Goal: Contribute content: Contribute content

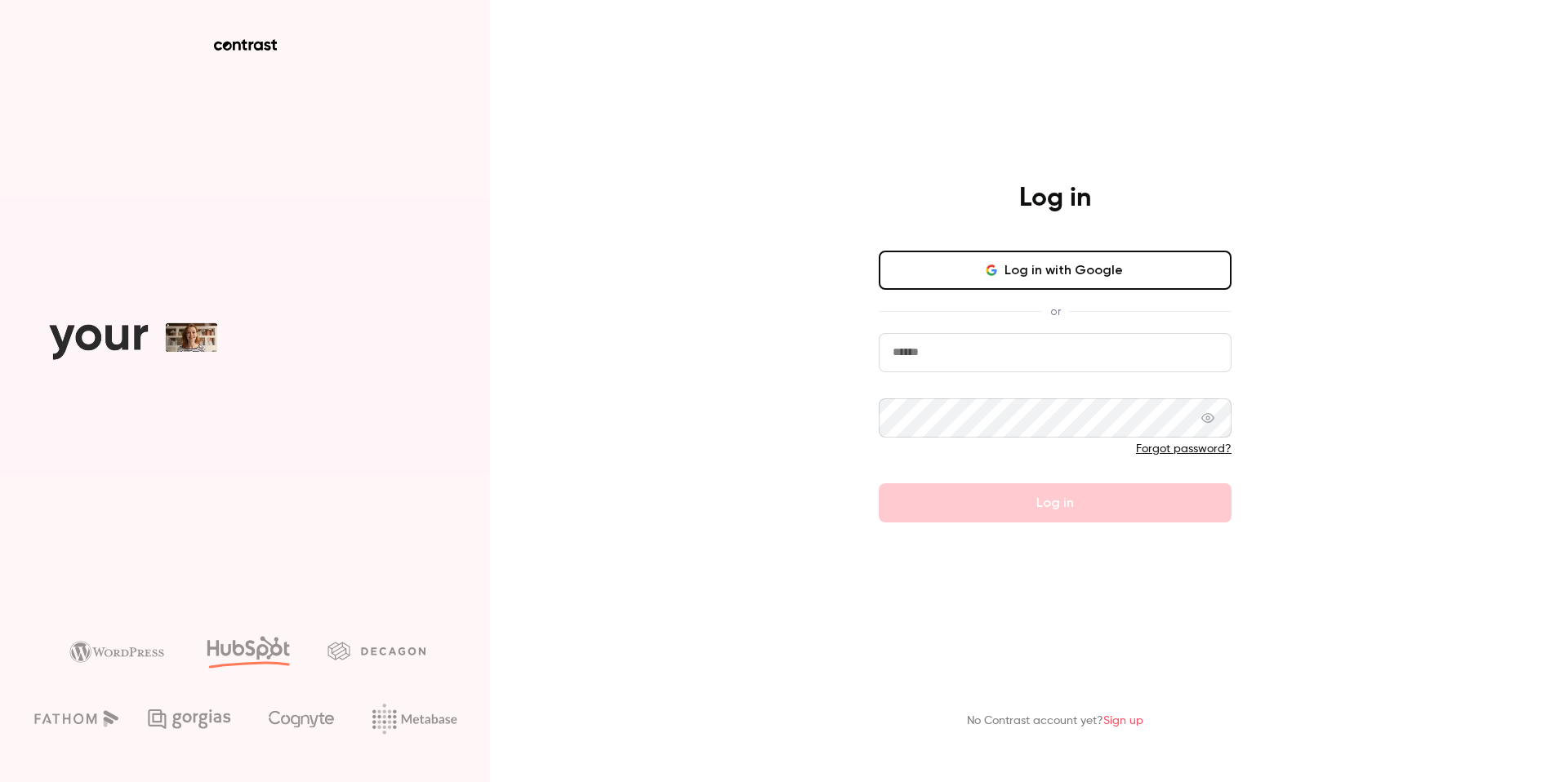
type input "**********"
click at [1007, 506] on form "**********" at bounding box center [1056, 427] width 353 height 189
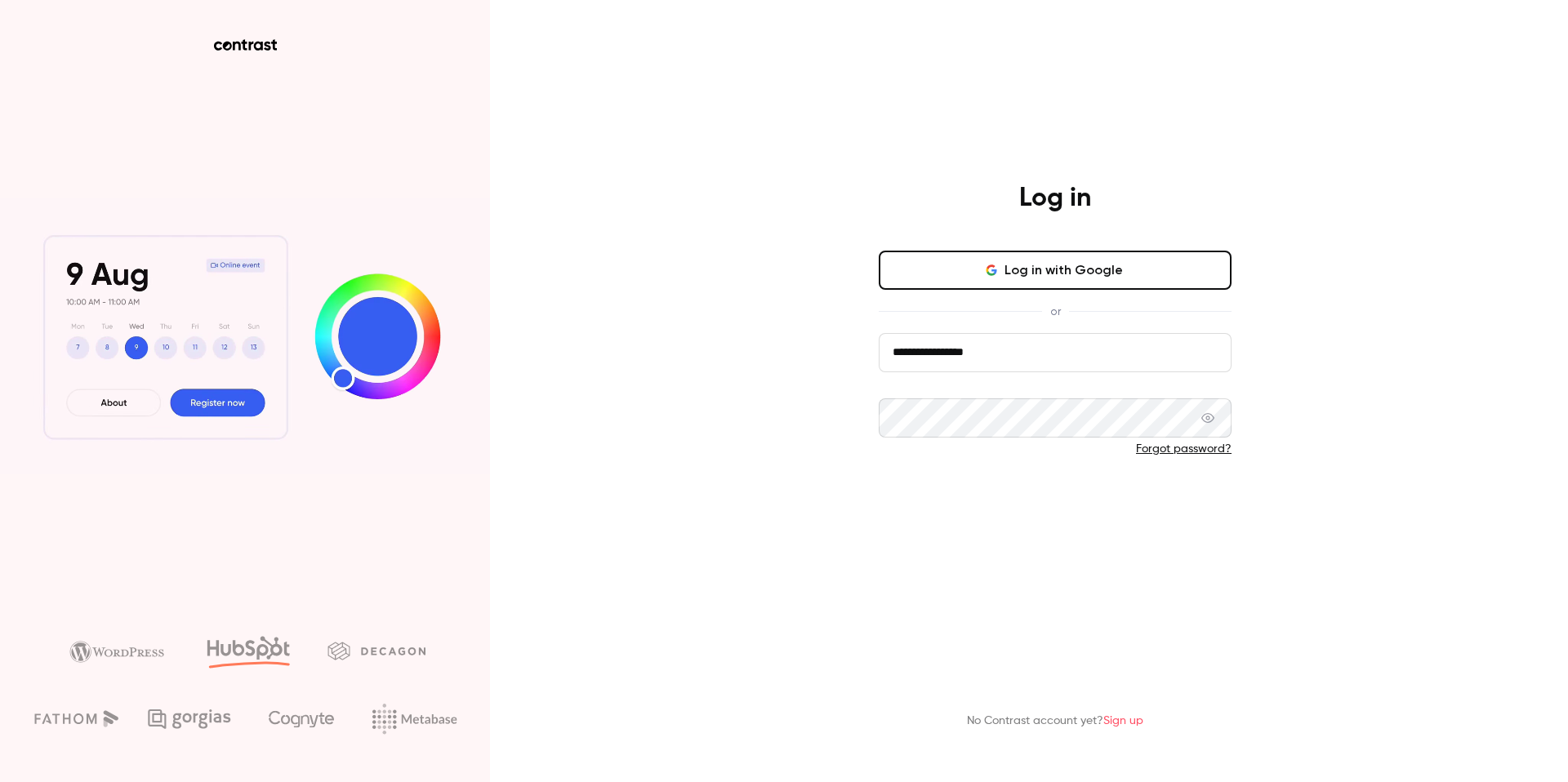
click at [1020, 504] on button "Log in" at bounding box center [1056, 502] width 353 height 39
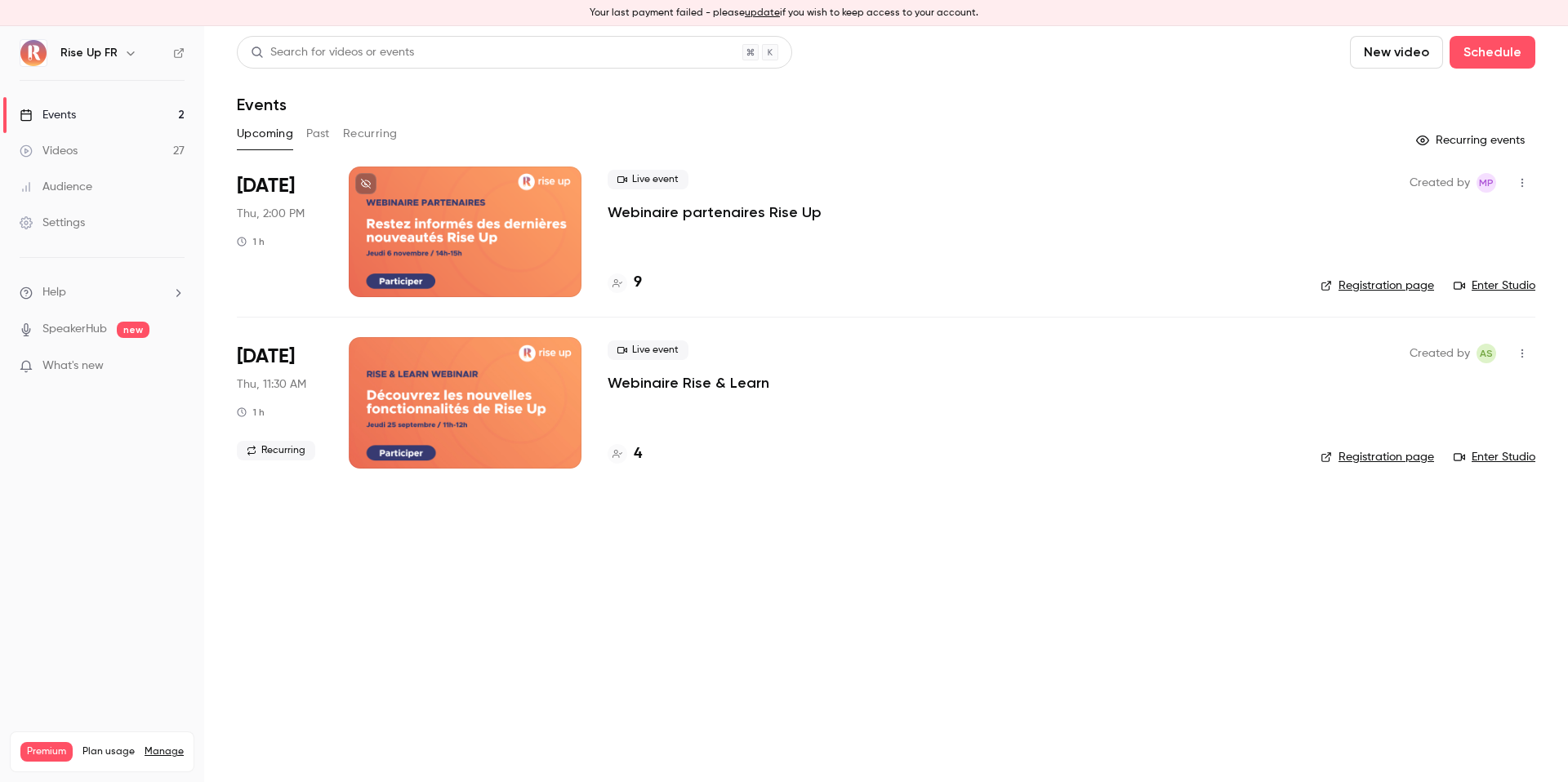
click at [152, 152] on link "Videos 27" at bounding box center [102, 151] width 204 height 36
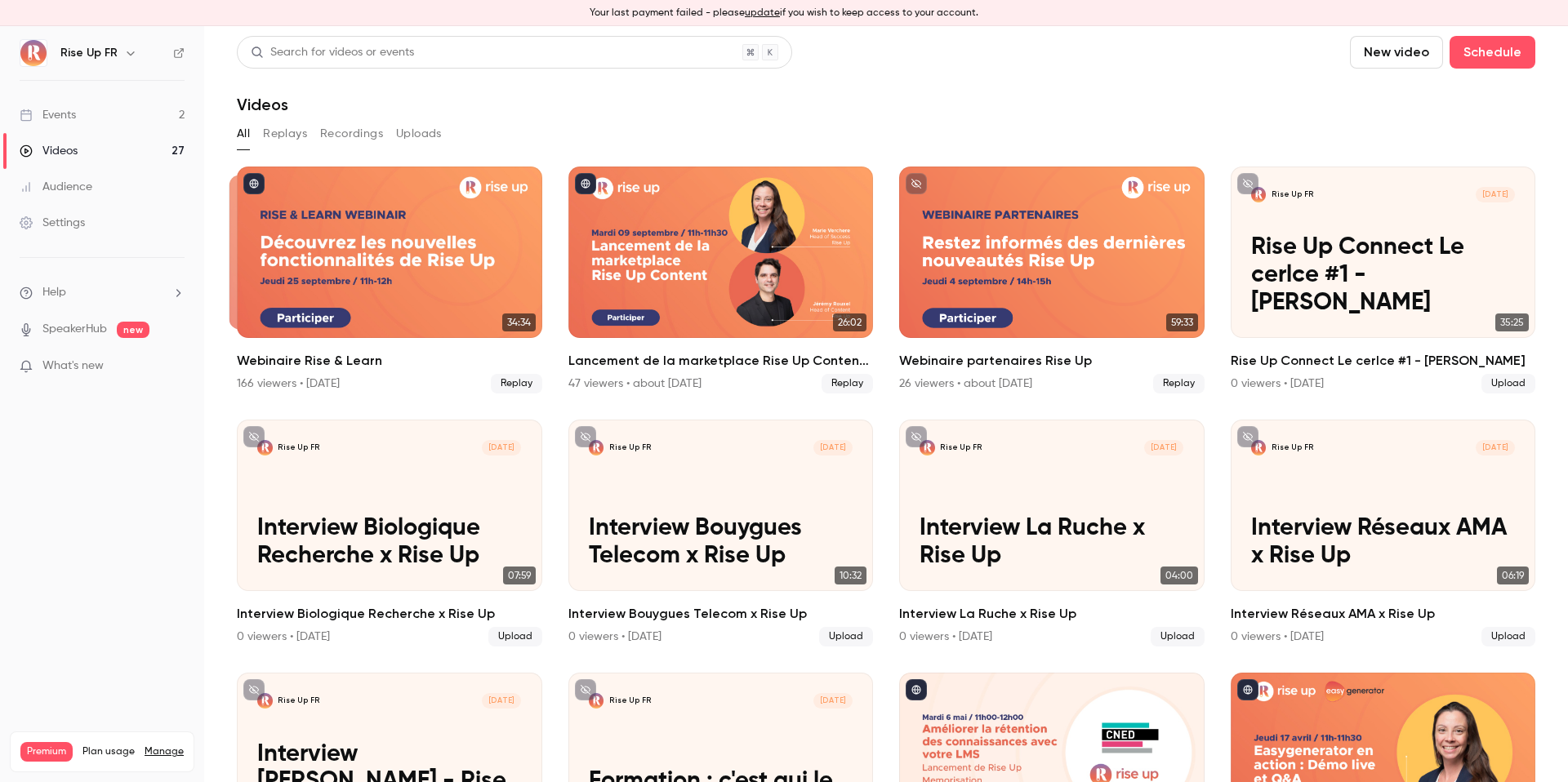
click at [1419, 54] on button "New video" at bounding box center [1397, 52] width 93 height 32
click at [1412, 146] on div "Upload" at bounding box center [1456, 140] width 124 height 17
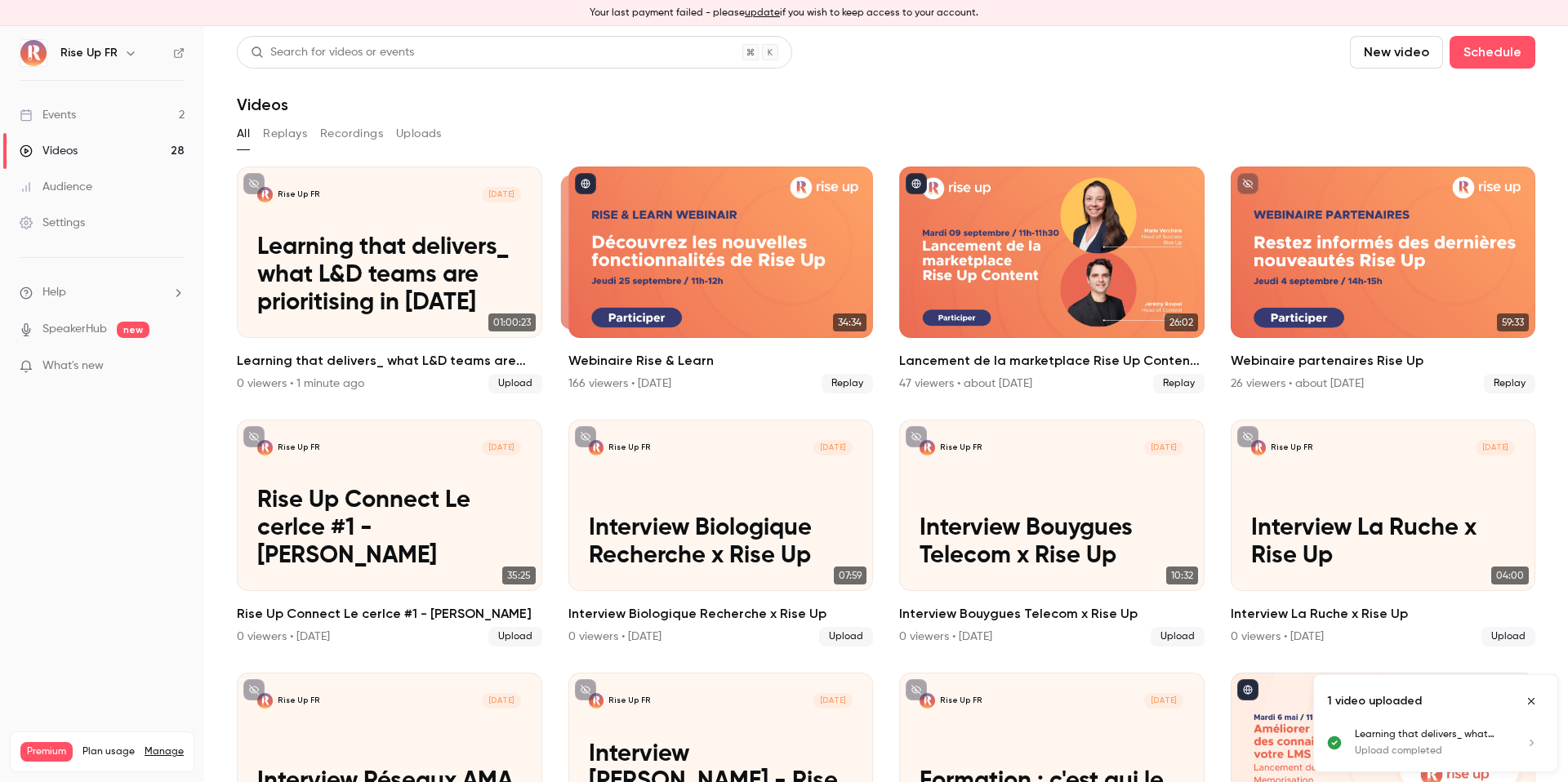
click at [1397, 769] on li "Learning that delivers_ what L&D teams are prioritising in [DATE] Upload comple…" at bounding box center [1436, 750] width 243 height 44
click at [1396, 733] on p "Learning that delivers_ what L&D teams are prioritising in [DATE]" at bounding box center [1430, 735] width 150 height 15
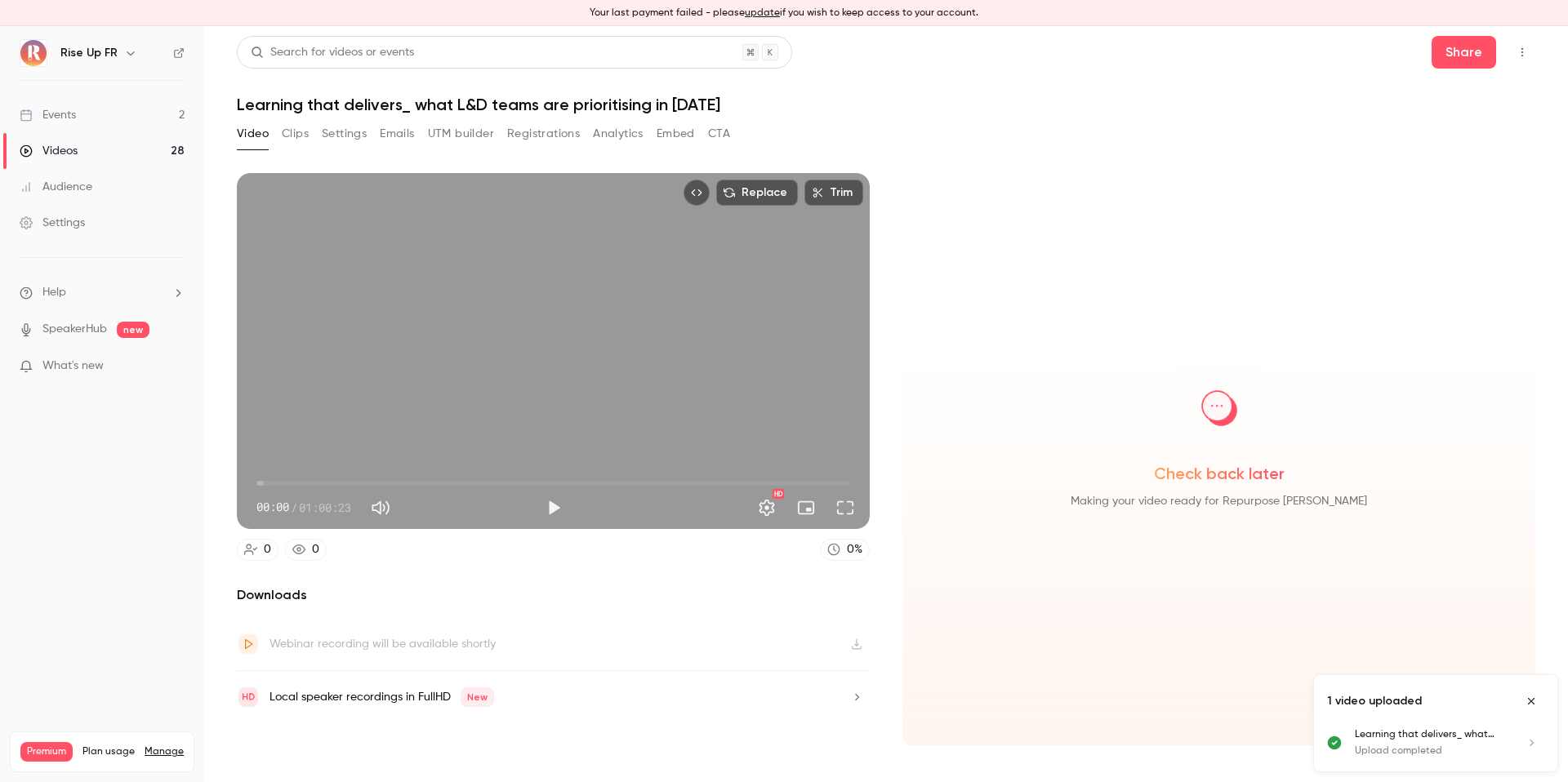
click at [349, 135] on button "Settings" at bounding box center [344, 133] width 45 height 26
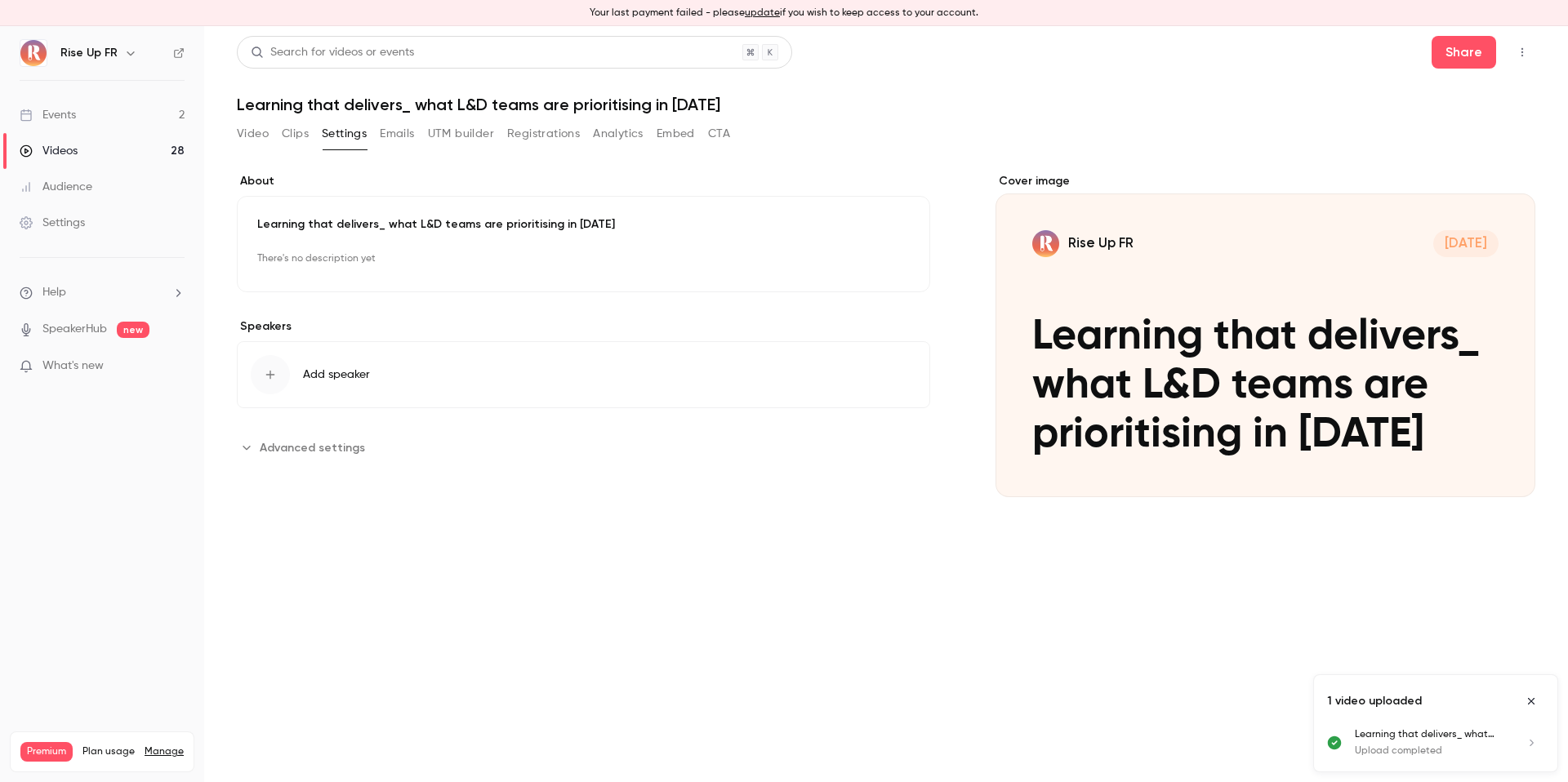
click at [510, 248] on p "There's no description yet" at bounding box center [583, 258] width 652 height 26
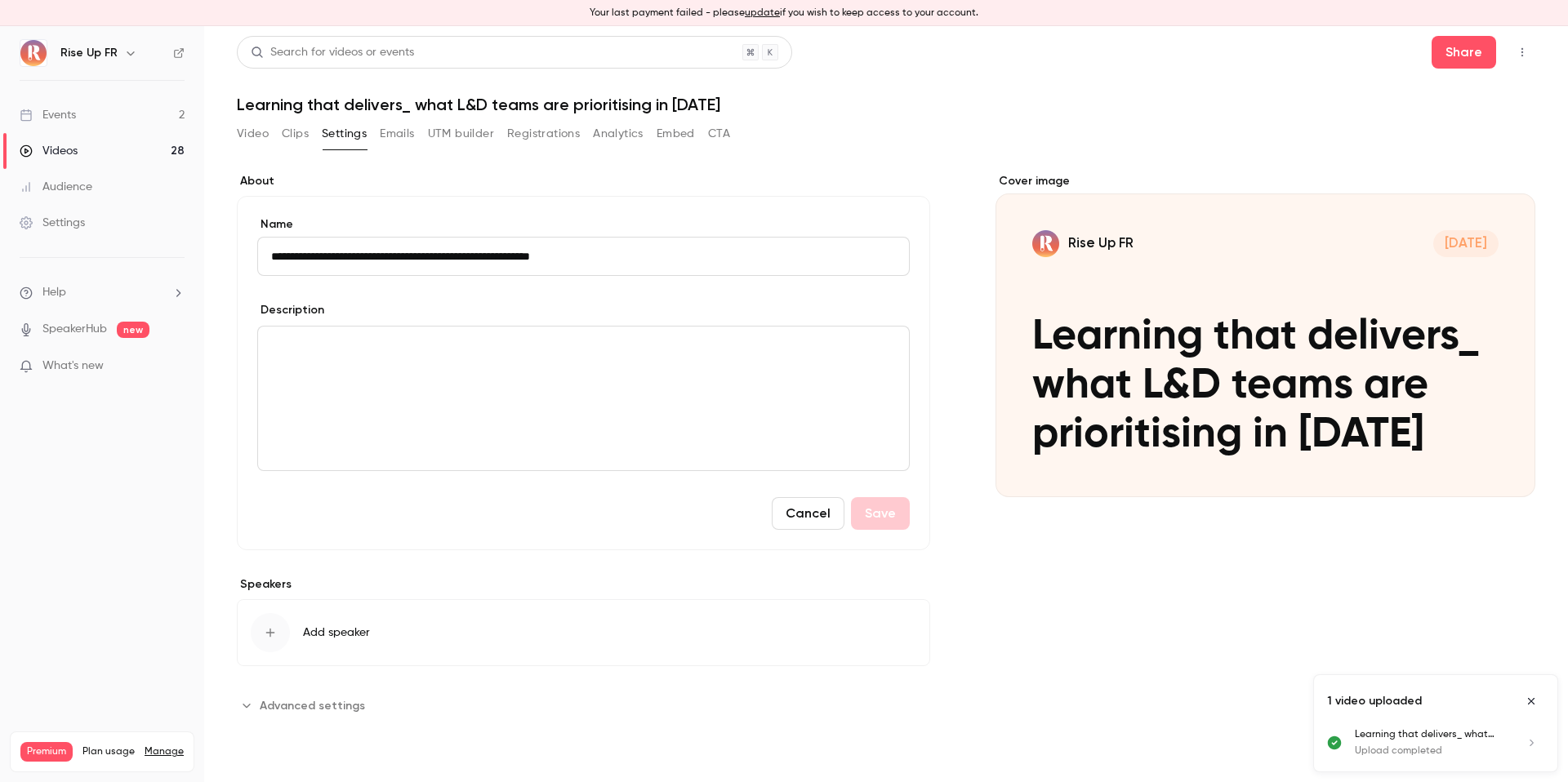
click at [529, 350] on p "editor" at bounding box center [583, 346] width 625 height 20
click at [392, 259] on input "**********" at bounding box center [583, 256] width 652 height 39
type input "**********"
click at [273, 627] on icon "button" at bounding box center [271, 633] width 13 height 13
type input "*"
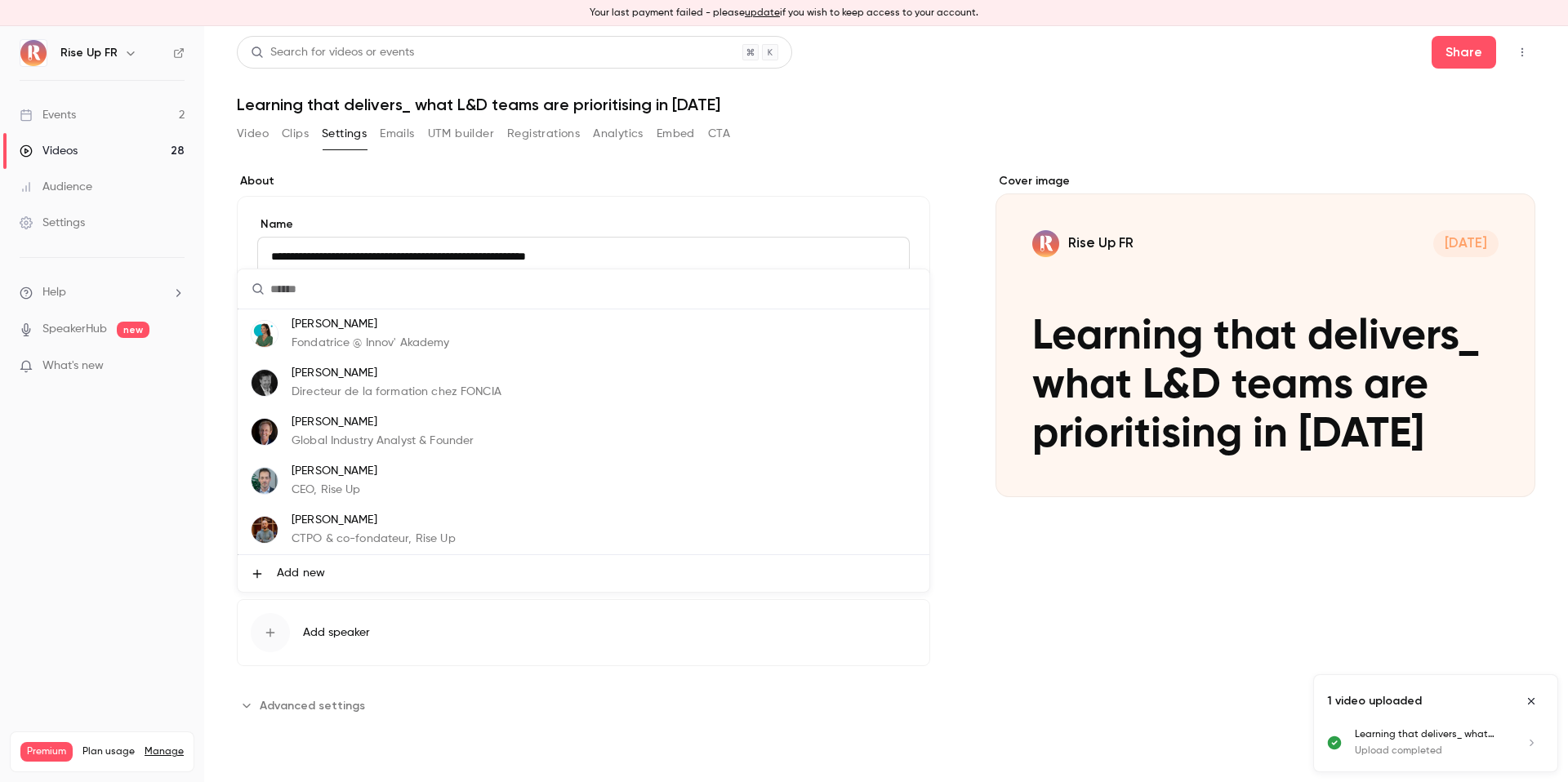
click at [294, 565] on span "Add new" at bounding box center [301, 573] width 48 height 17
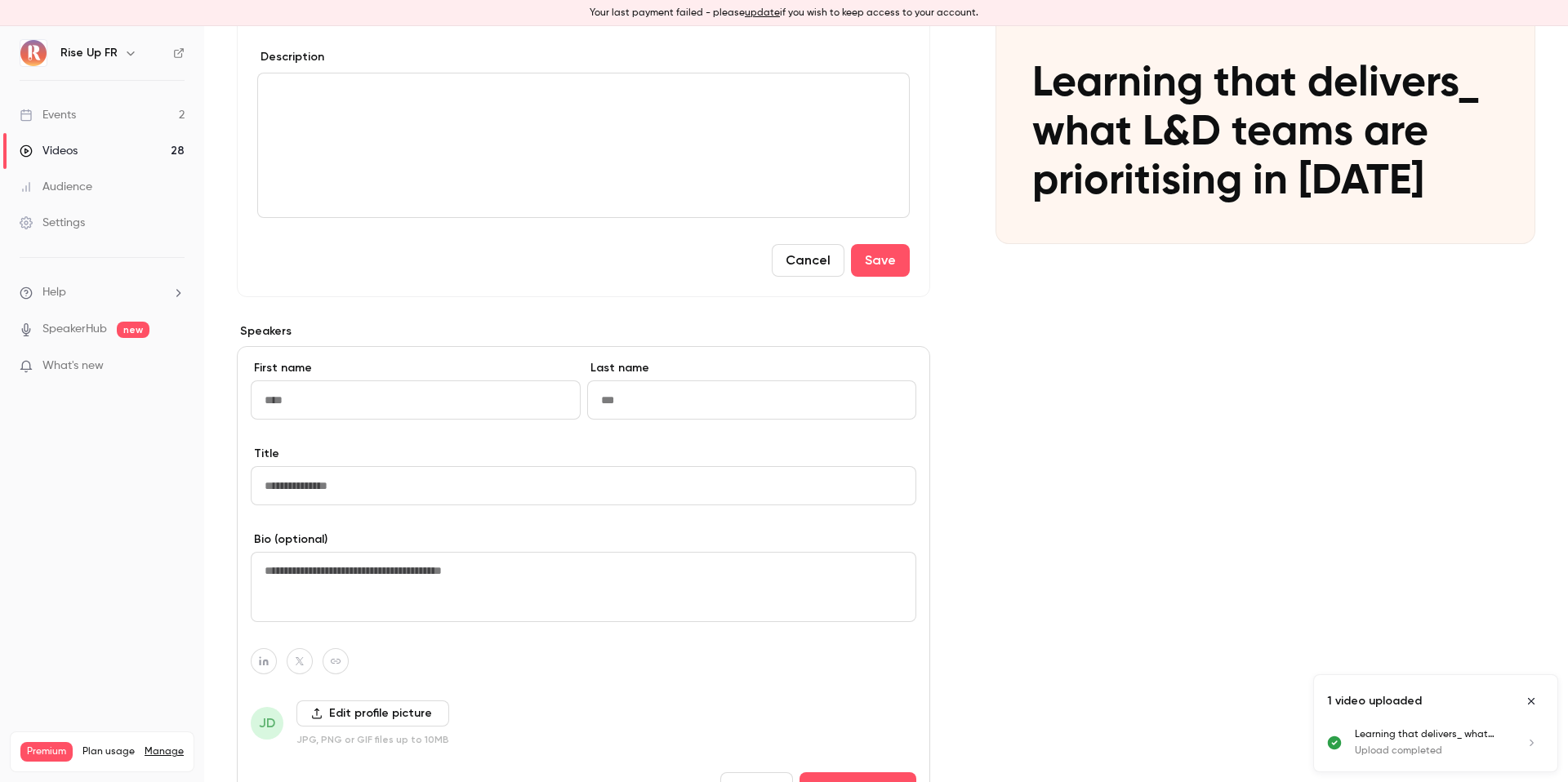
scroll to position [301, 0]
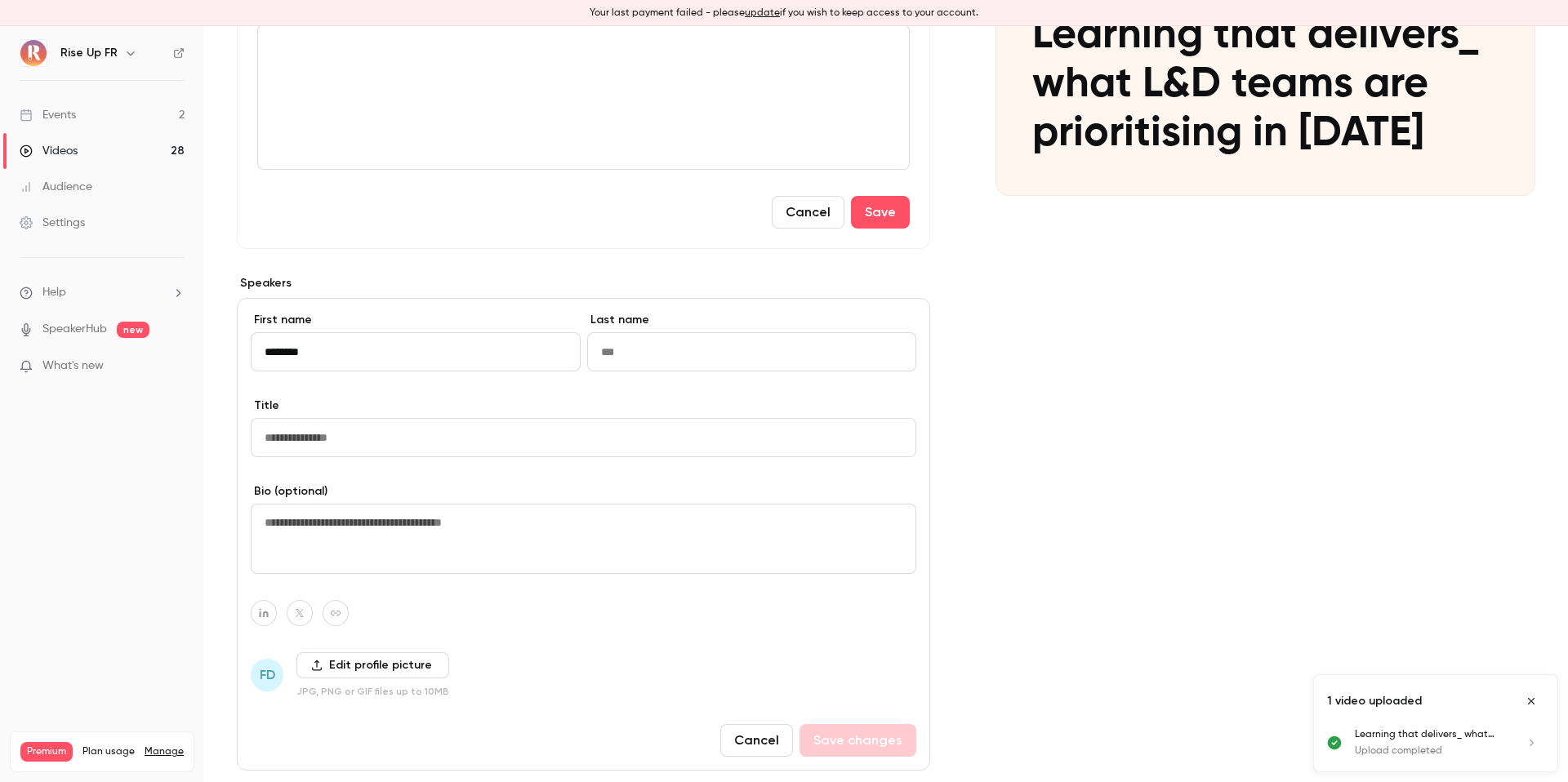
type input "********"
click at [739, 359] on input "Last name" at bounding box center [752, 351] width 330 height 39
type input "******"
click at [518, 436] on input "Title" at bounding box center [583, 437] width 666 height 39
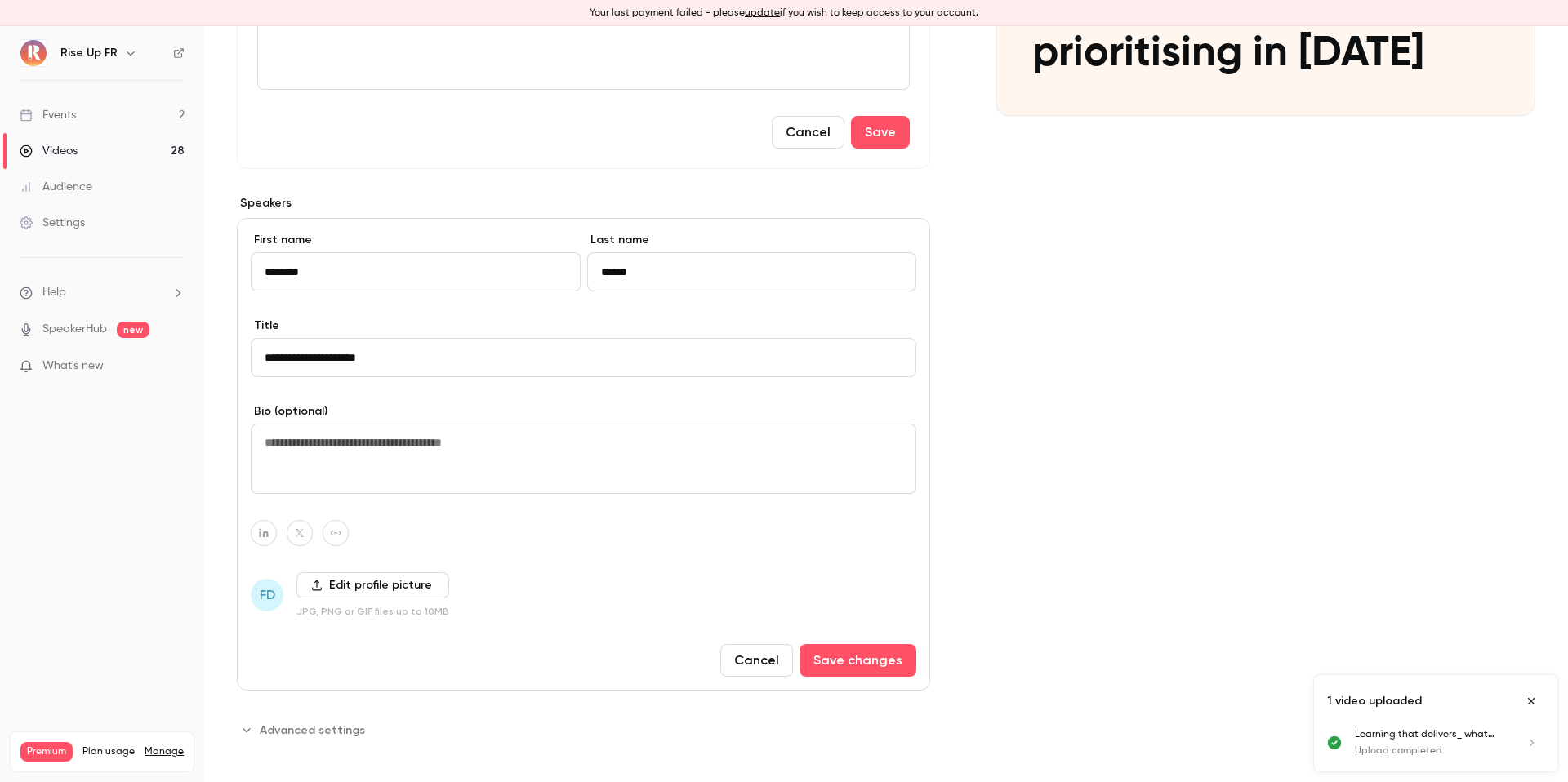
type input "**********"
click at [362, 583] on label "Edit profile picture" at bounding box center [372, 585] width 152 height 26
click at [0, 0] on input "Edit profile picture" at bounding box center [0, 0] width 0 height 0
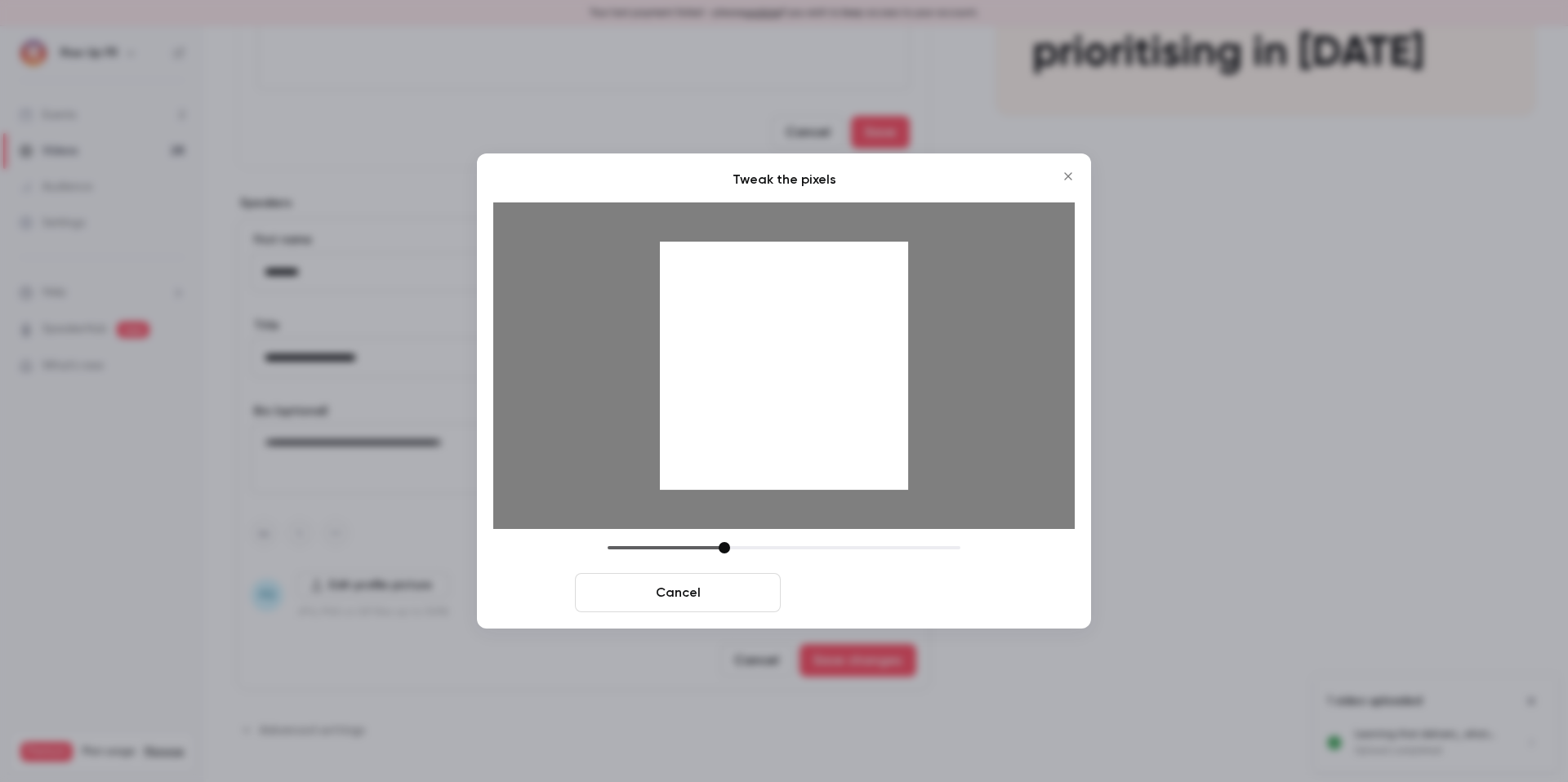
click at [848, 581] on button "Crop and save" at bounding box center [890, 592] width 206 height 39
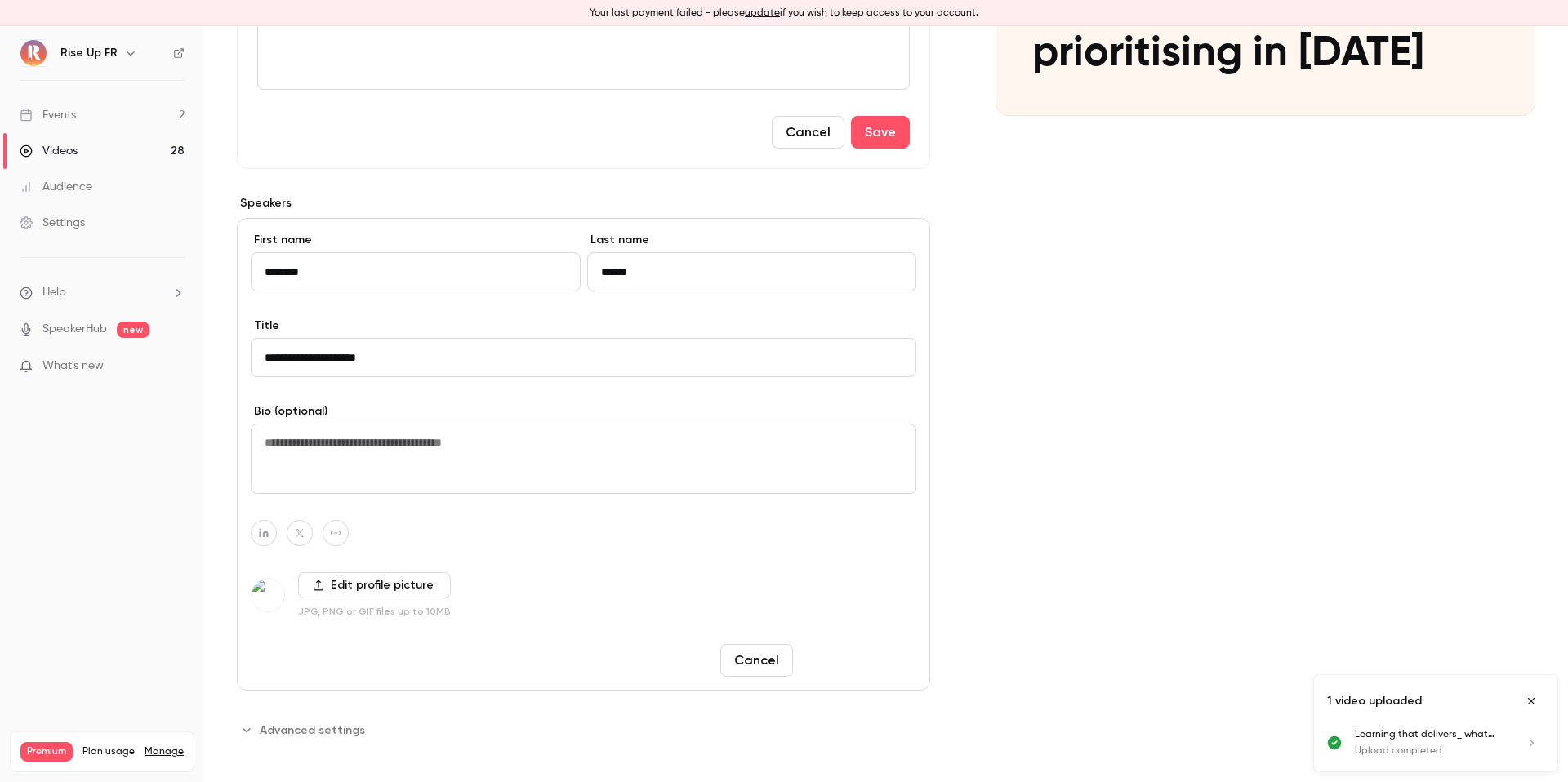
click at [856, 660] on button "Save changes" at bounding box center [858, 660] width 117 height 32
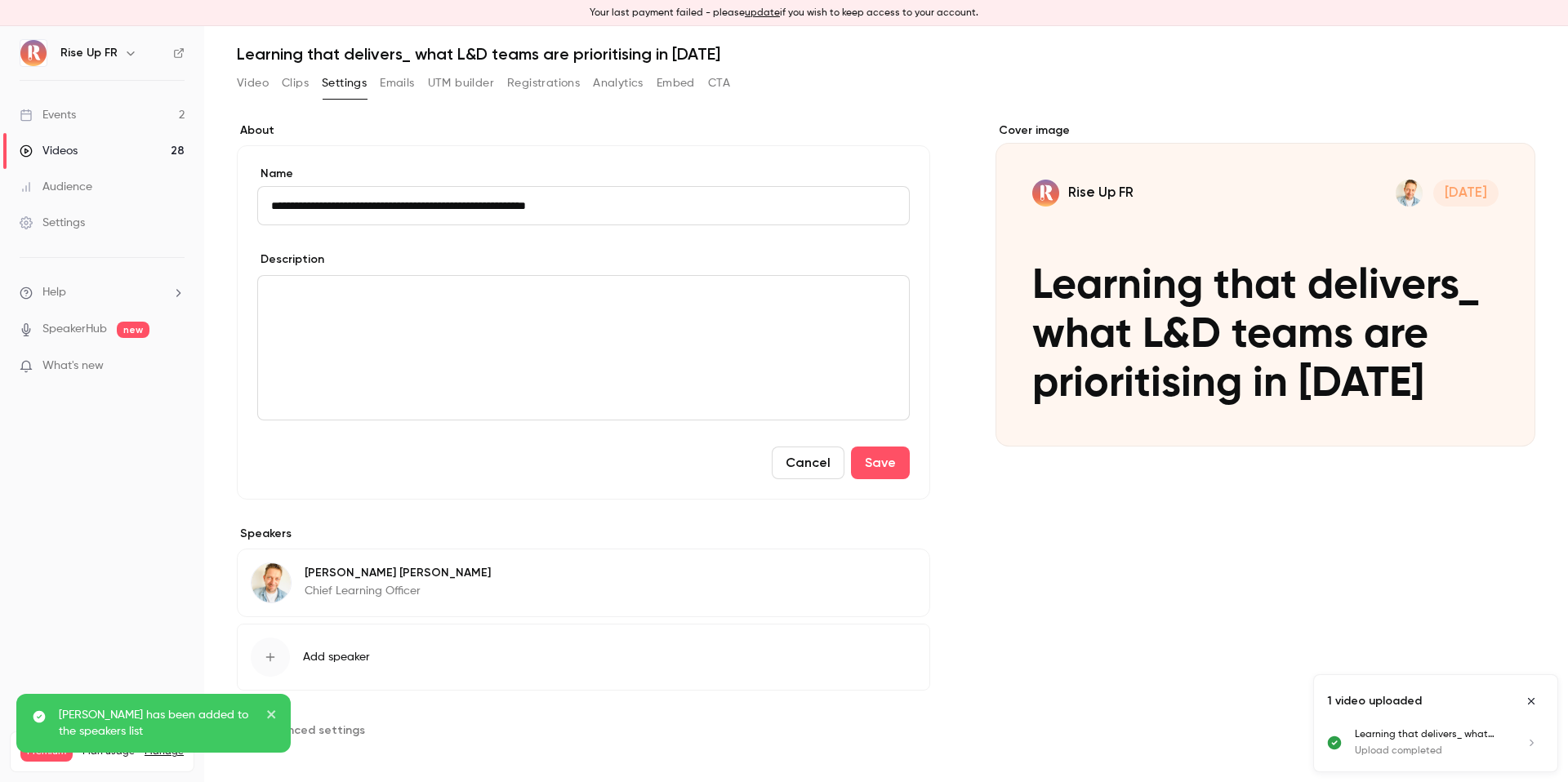
scroll to position [51, 0]
click at [1508, 417] on icon "Cover image" at bounding box center [1506, 416] width 11 height 11
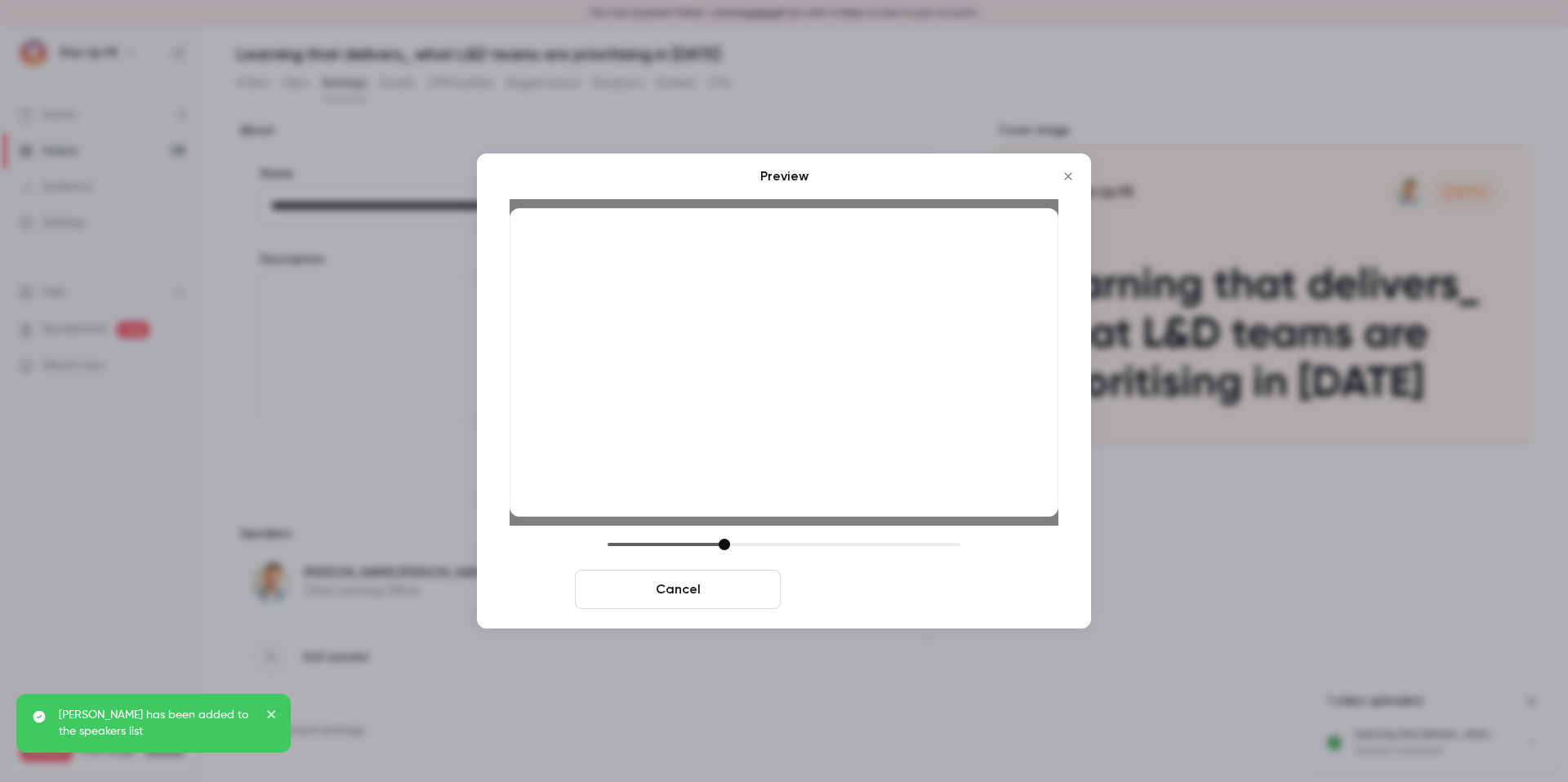
click at [901, 599] on button "Save cover" at bounding box center [890, 589] width 206 height 39
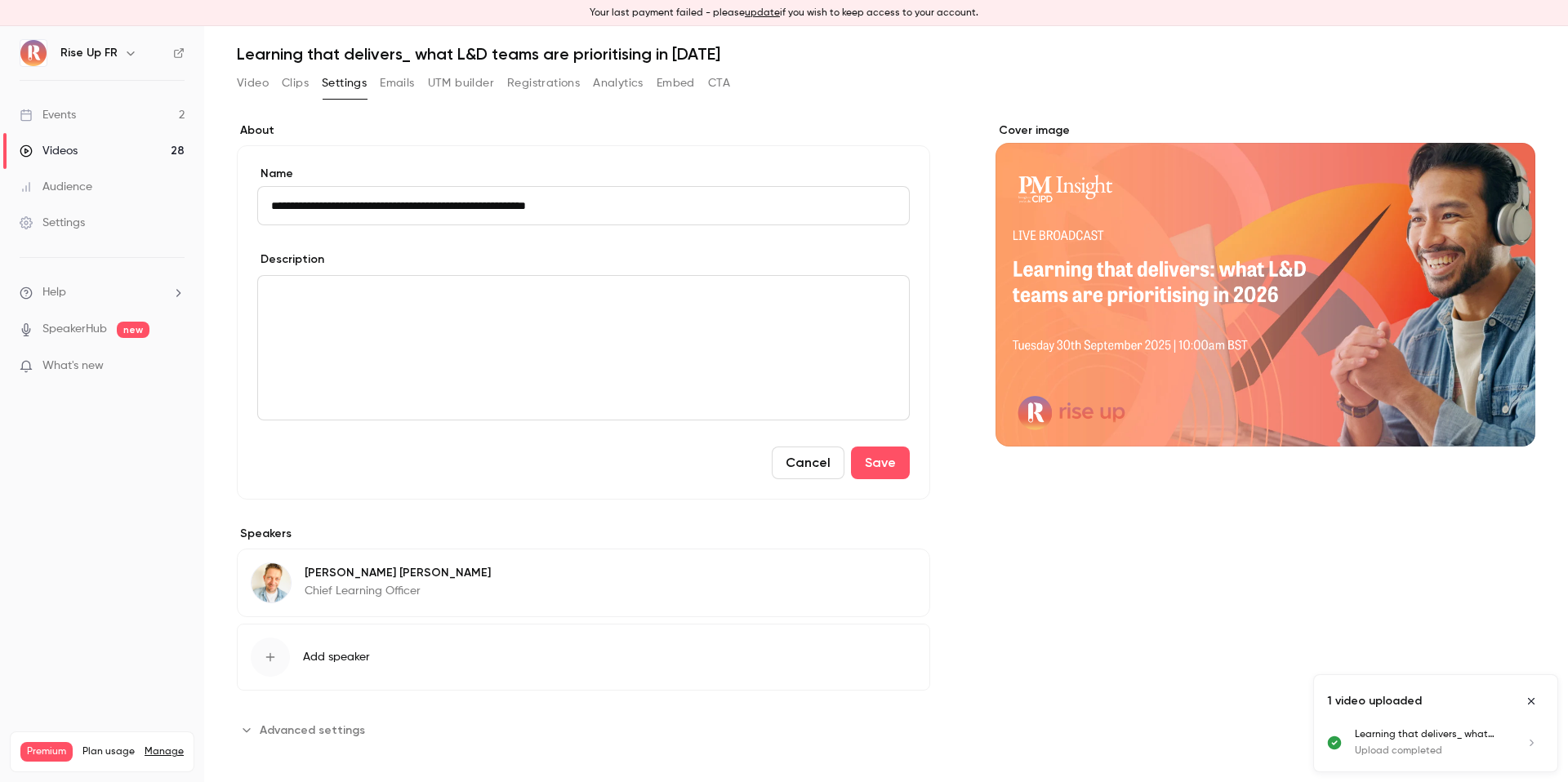
click at [618, 194] on input "**********" at bounding box center [583, 206] width 652 height 39
click at [632, 304] on p "editor" at bounding box center [583, 296] width 625 height 20
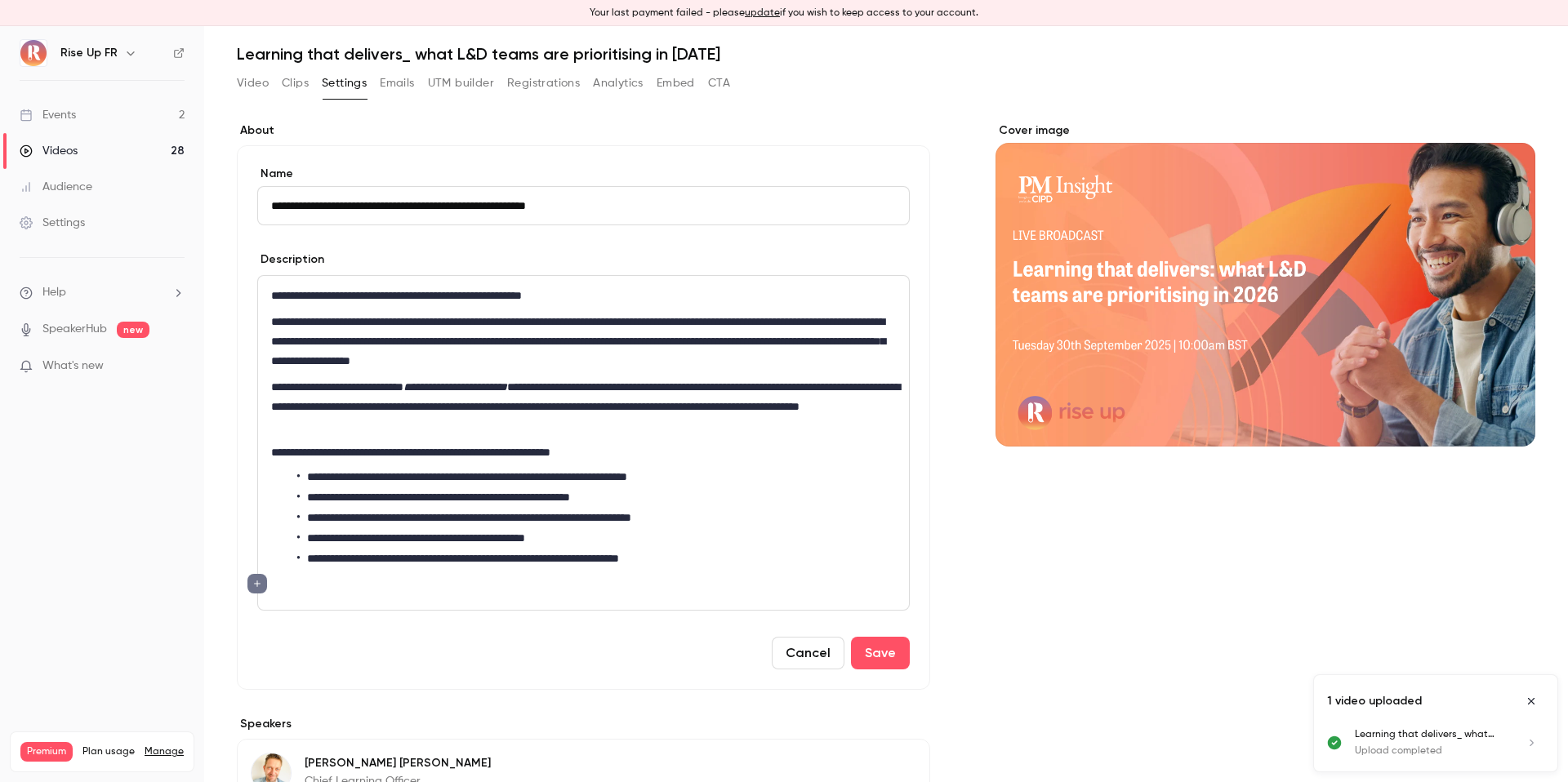
scroll to position [0, 0]
click at [770, 562] on li "**********" at bounding box center [597, 559] width 599 height 17
click at [737, 585] on p "editor" at bounding box center [583, 584] width 625 height 20
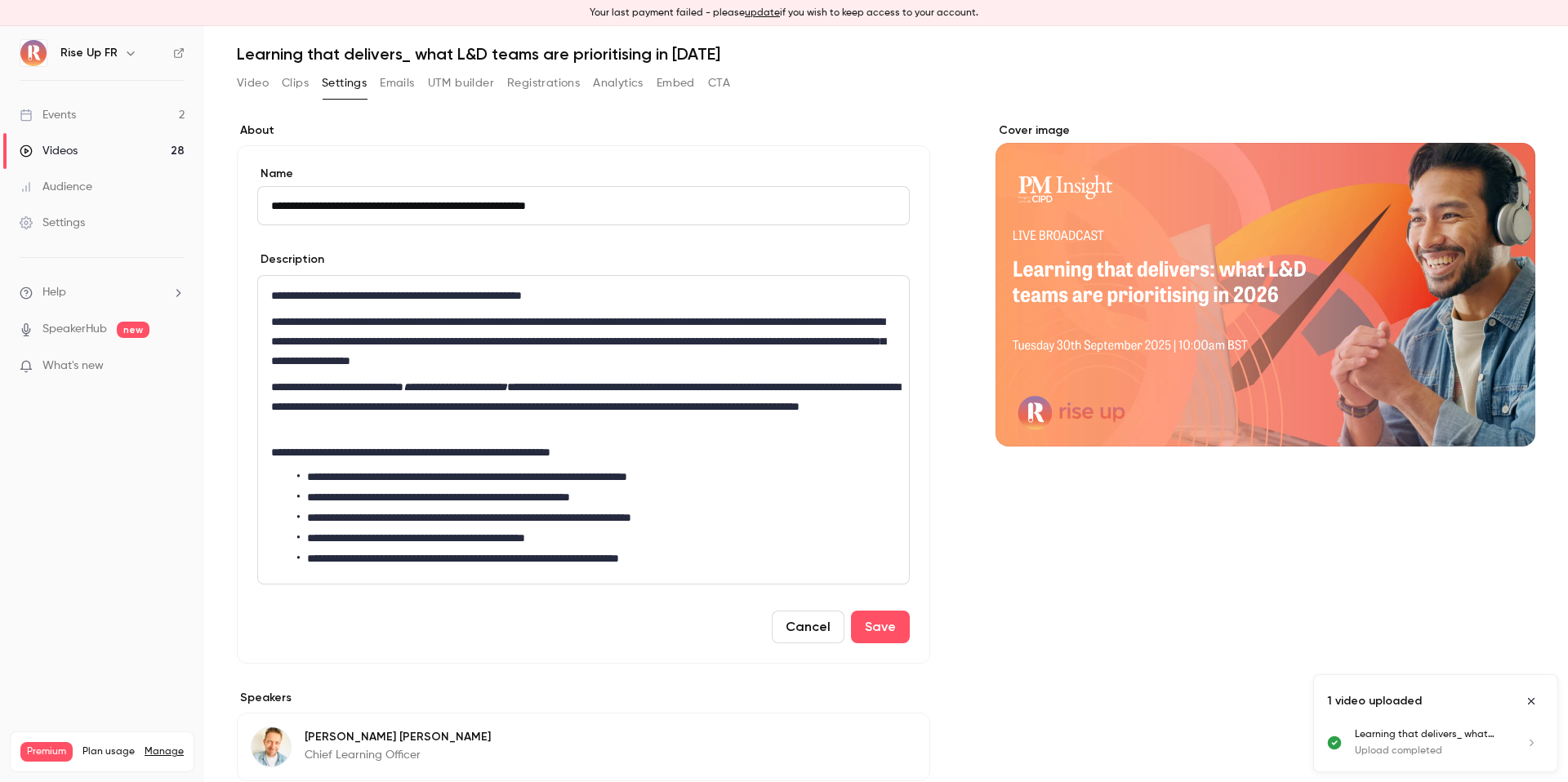
scroll to position [215, 0]
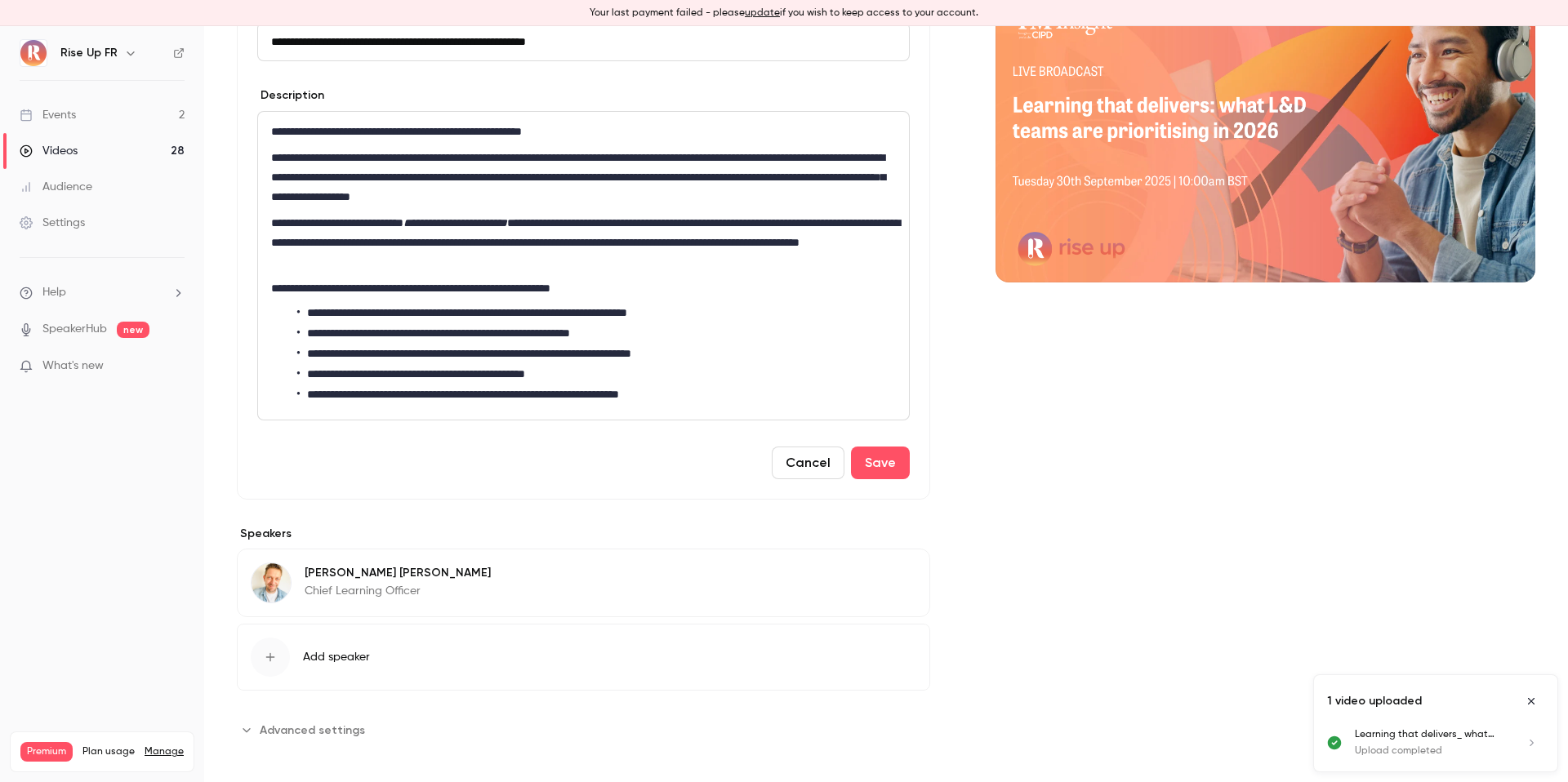
click at [315, 650] on span "Add speaker" at bounding box center [337, 657] width 67 height 17
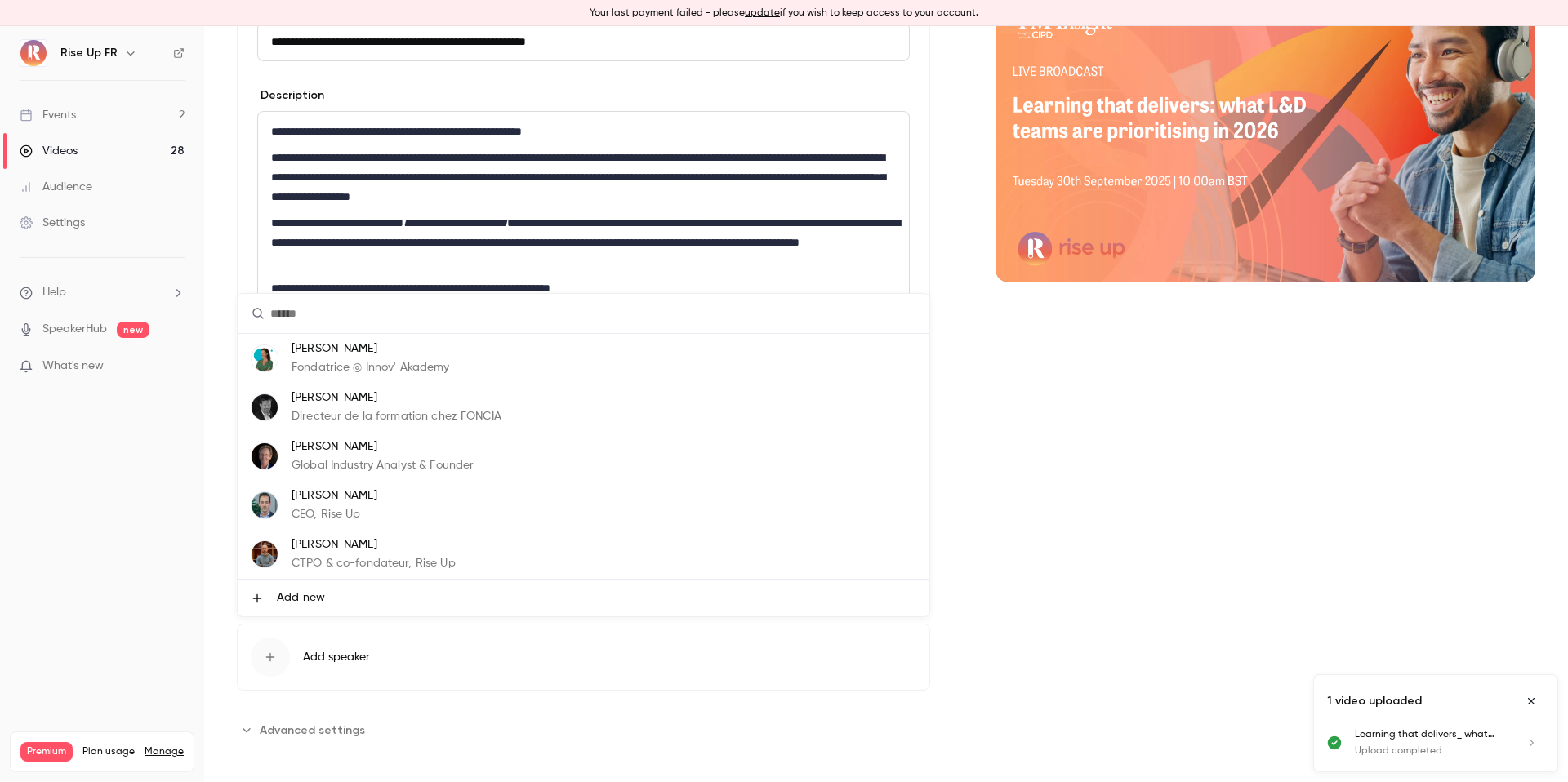
click at [359, 591] on li "Add new" at bounding box center [583, 598] width 692 height 37
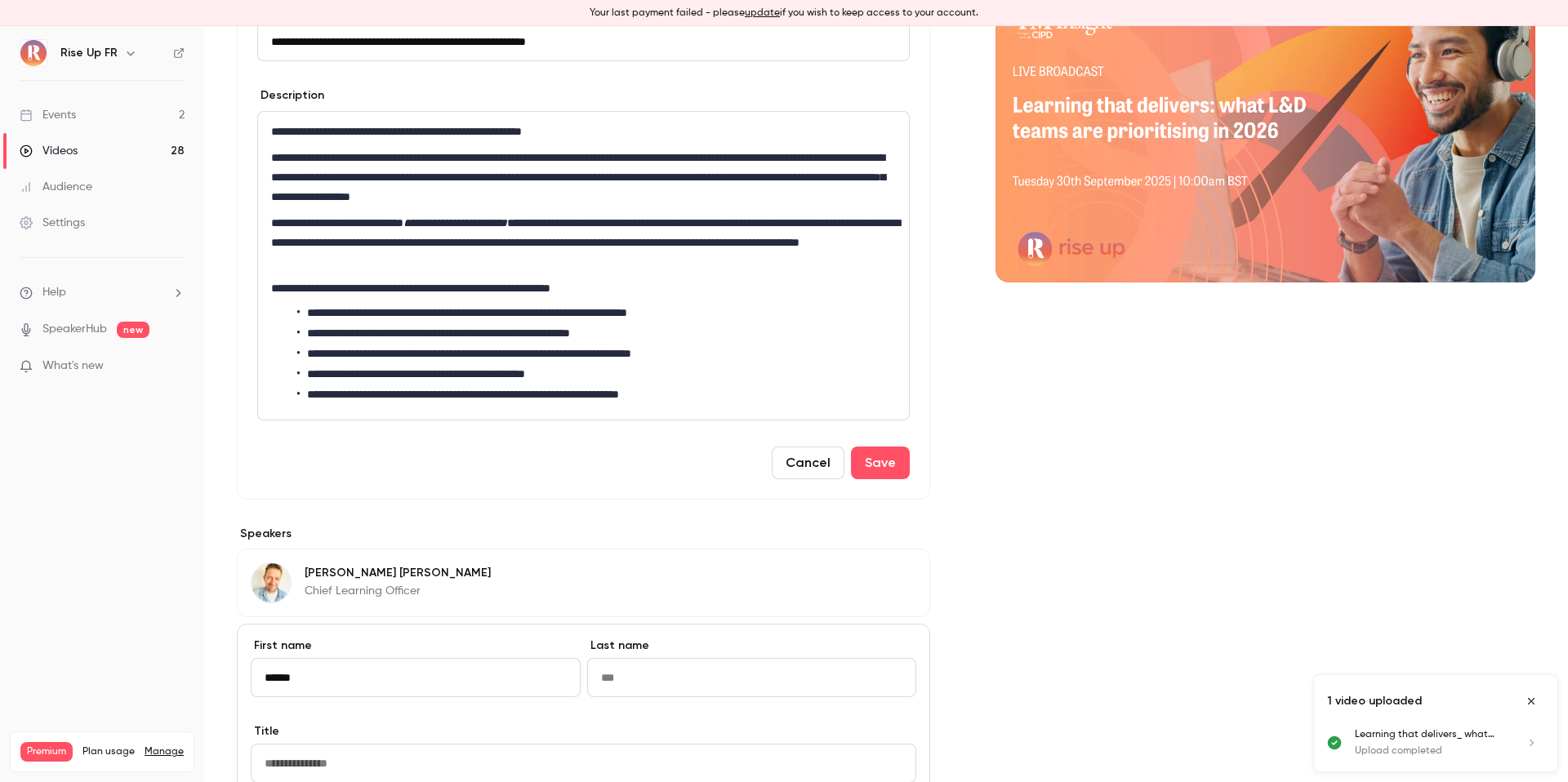
type input "*****"
click at [795, 686] on input "Last name" at bounding box center [752, 677] width 330 height 39
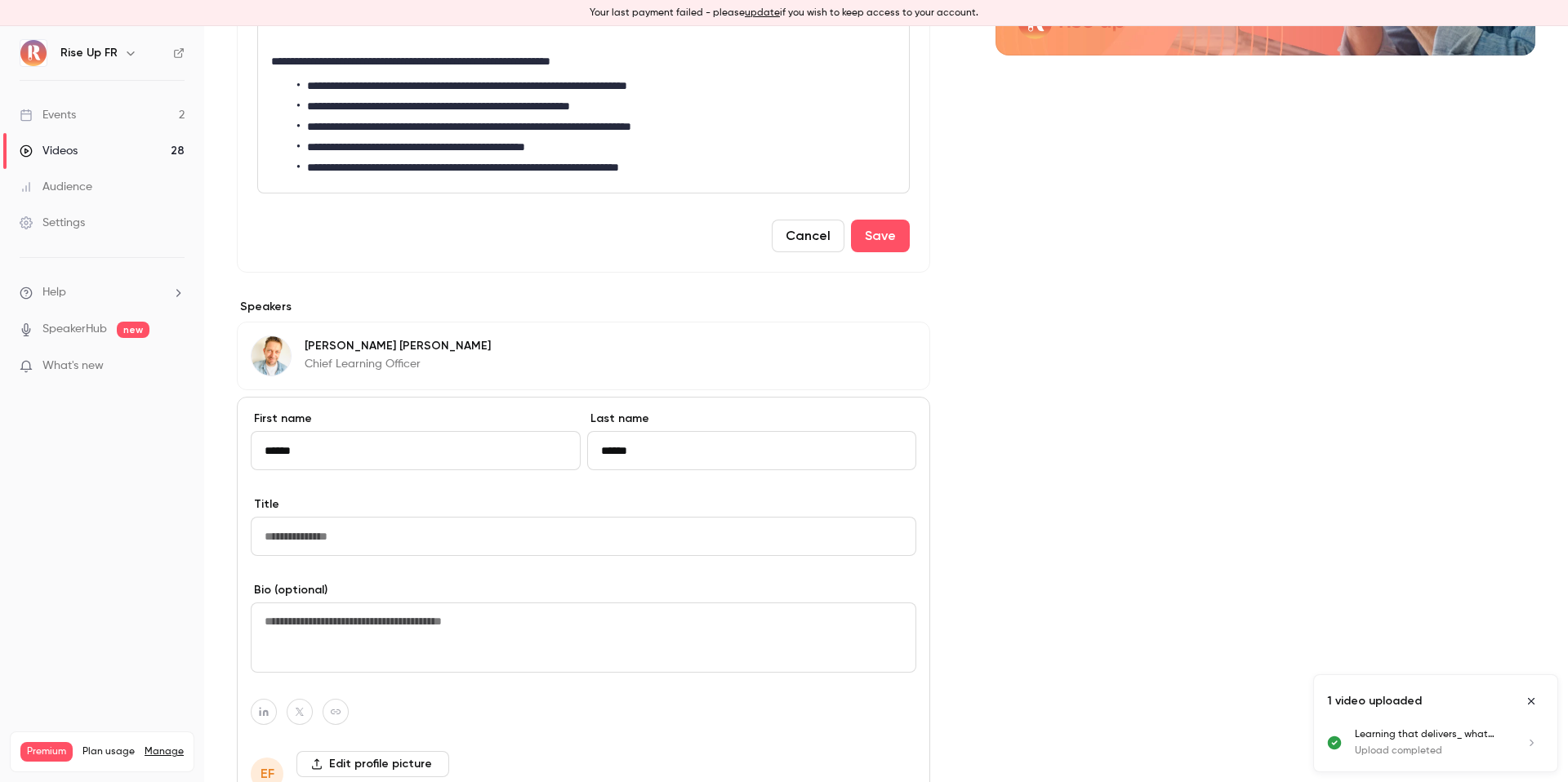
scroll to position [497, 0]
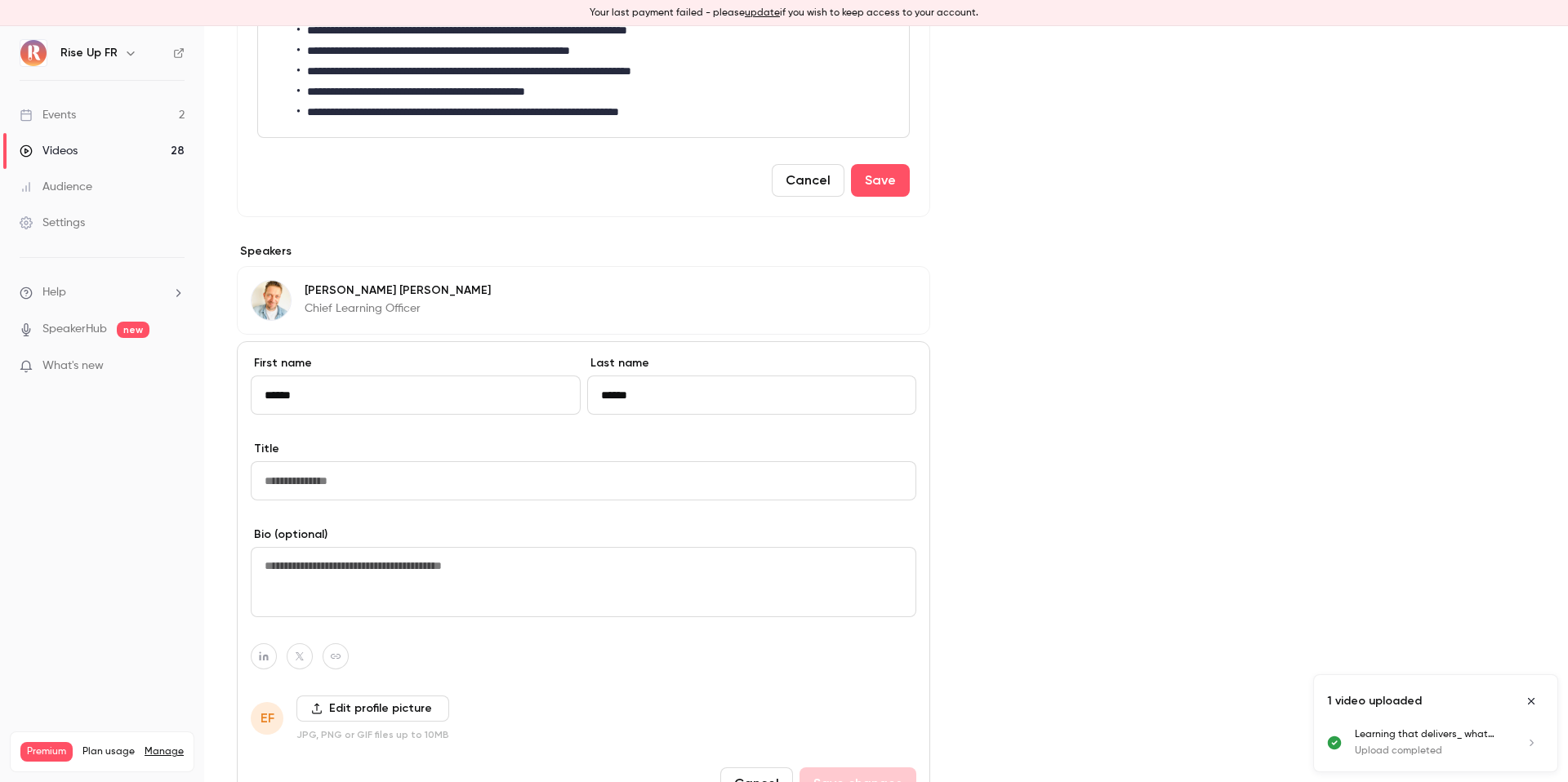
type input "******"
click at [483, 474] on input "Title" at bounding box center [583, 481] width 666 height 39
paste input "**********"
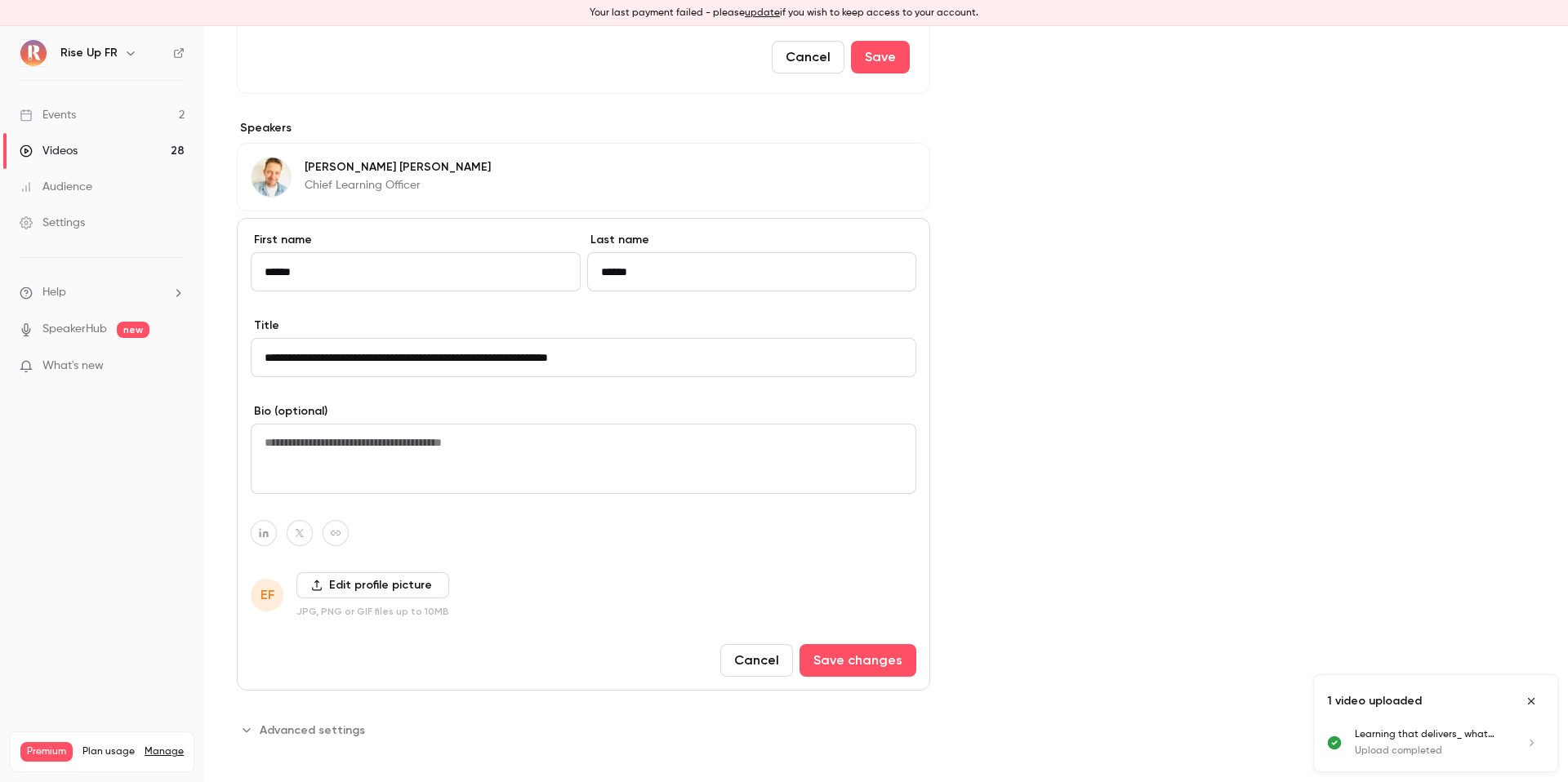
type input "**********"
click at [376, 589] on label "Edit profile picture" at bounding box center [372, 585] width 152 height 26
click at [0, 0] on input "Edit profile picture" at bounding box center [0, 0] width 0 height 0
click at [341, 586] on label "Edit profile picture" at bounding box center [372, 585] width 152 height 26
click at [0, 0] on input "Edit profile picture" at bounding box center [0, 0] width 0 height 0
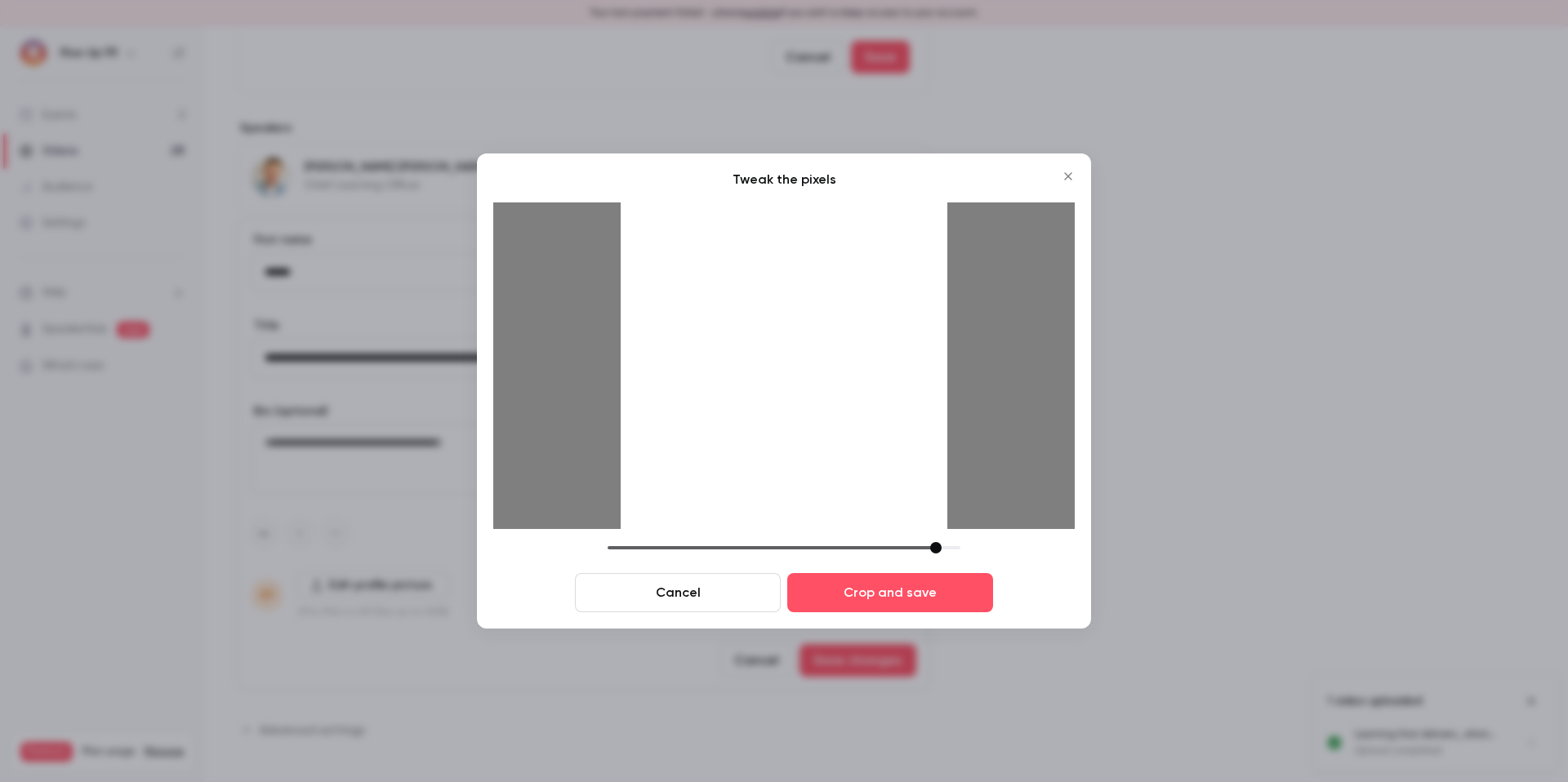
drag, startPoint x: 735, startPoint y: 287, endPoint x: 760, endPoint y: 550, distance: 264.2
click at [760, 550] on div "Tweak the pixels Cancel Crop and save" at bounding box center [784, 391] width 582 height 442
drag, startPoint x: 831, startPoint y: 551, endPoint x: 727, endPoint y: 537, distance: 104.9
click at [727, 537] on div "Tweak the pixels Cancel Crop and save" at bounding box center [784, 391] width 582 height 442
click at [843, 584] on button "Crop and save" at bounding box center [890, 592] width 206 height 39
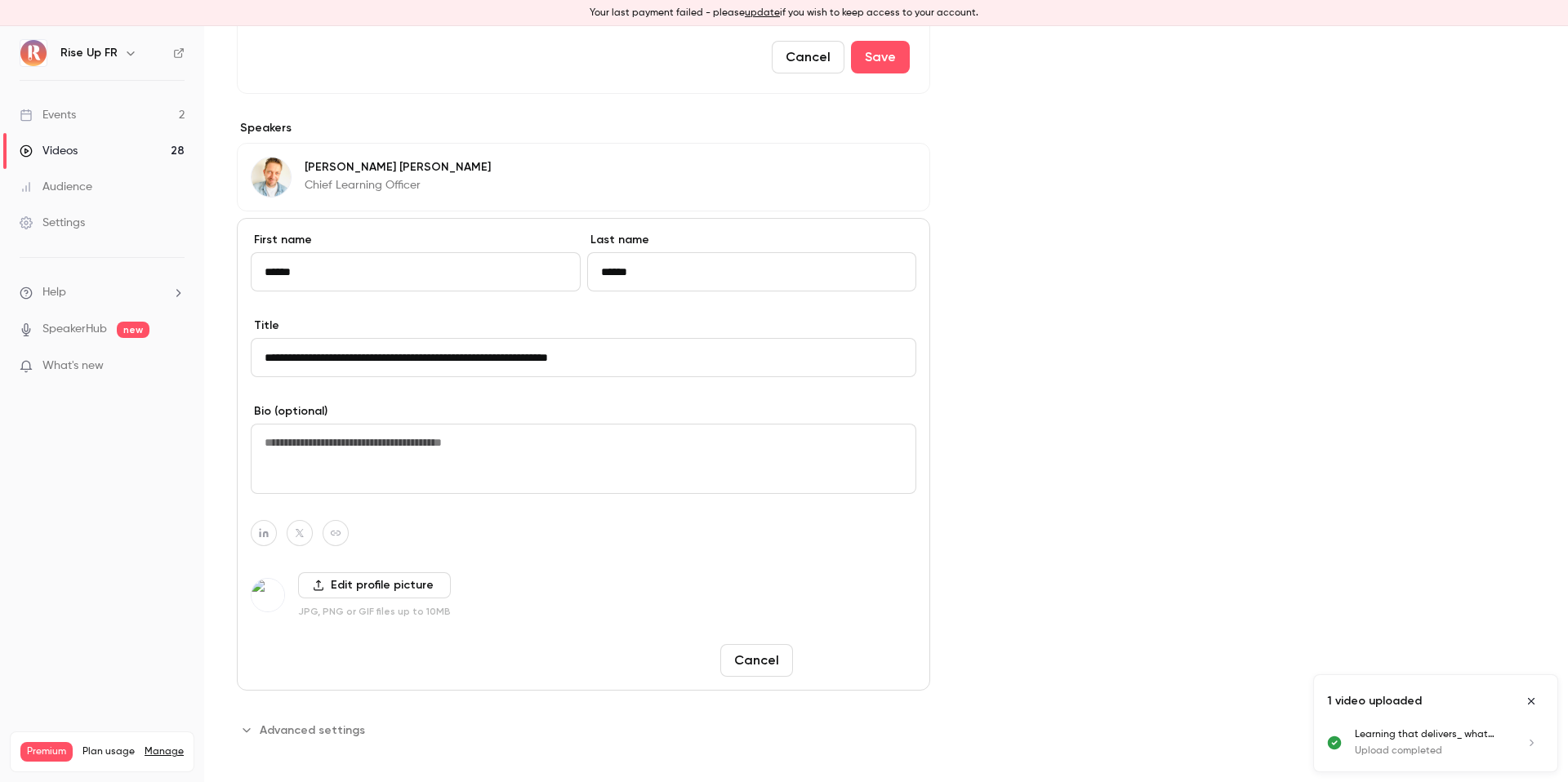
click at [872, 660] on button "Save changes" at bounding box center [858, 660] width 117 height 32
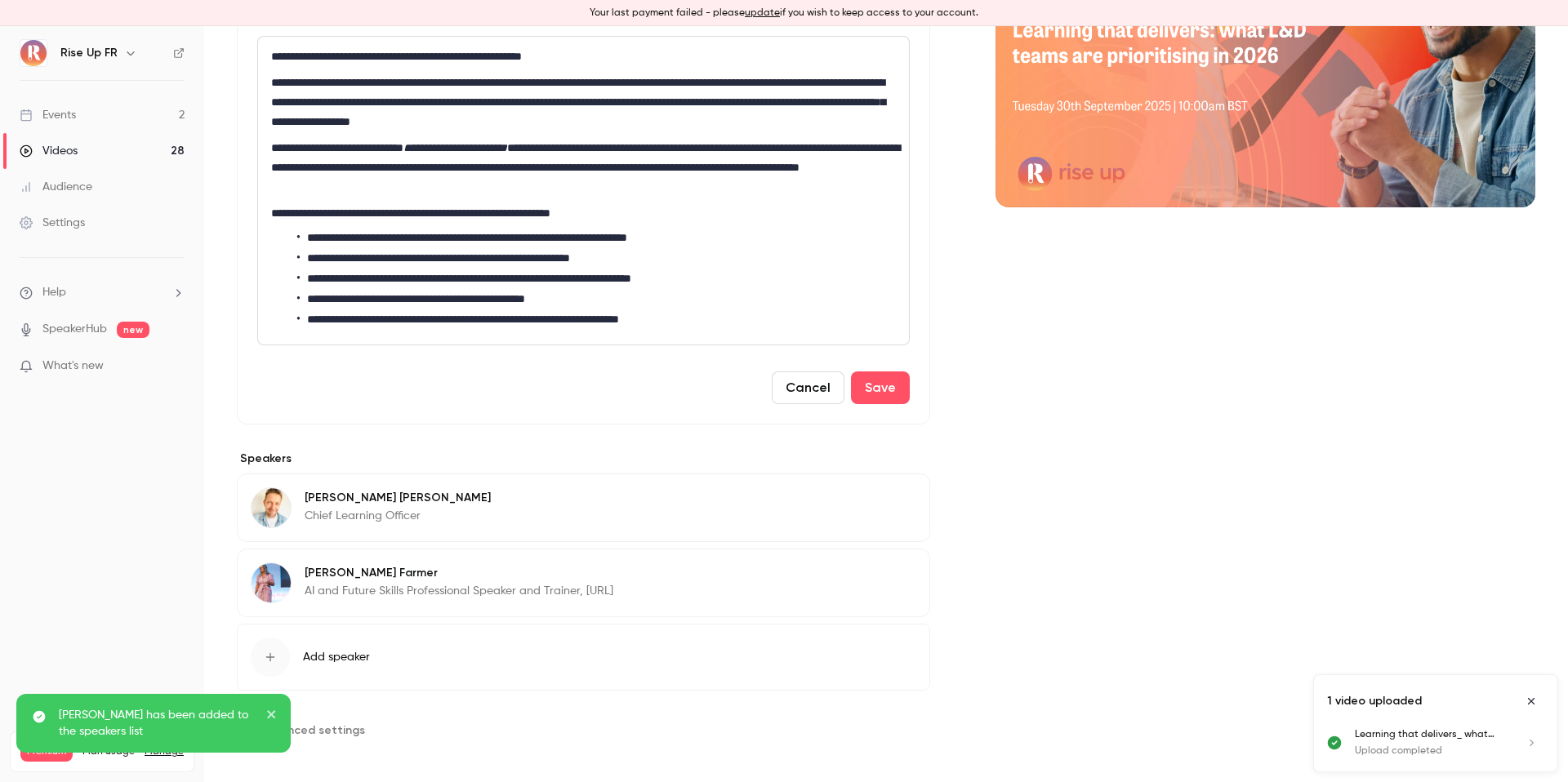
scroll to position [290, 0]
click at [352, 640] on button "Add speaker" at bounding box center [583, 657] width 693 height 67
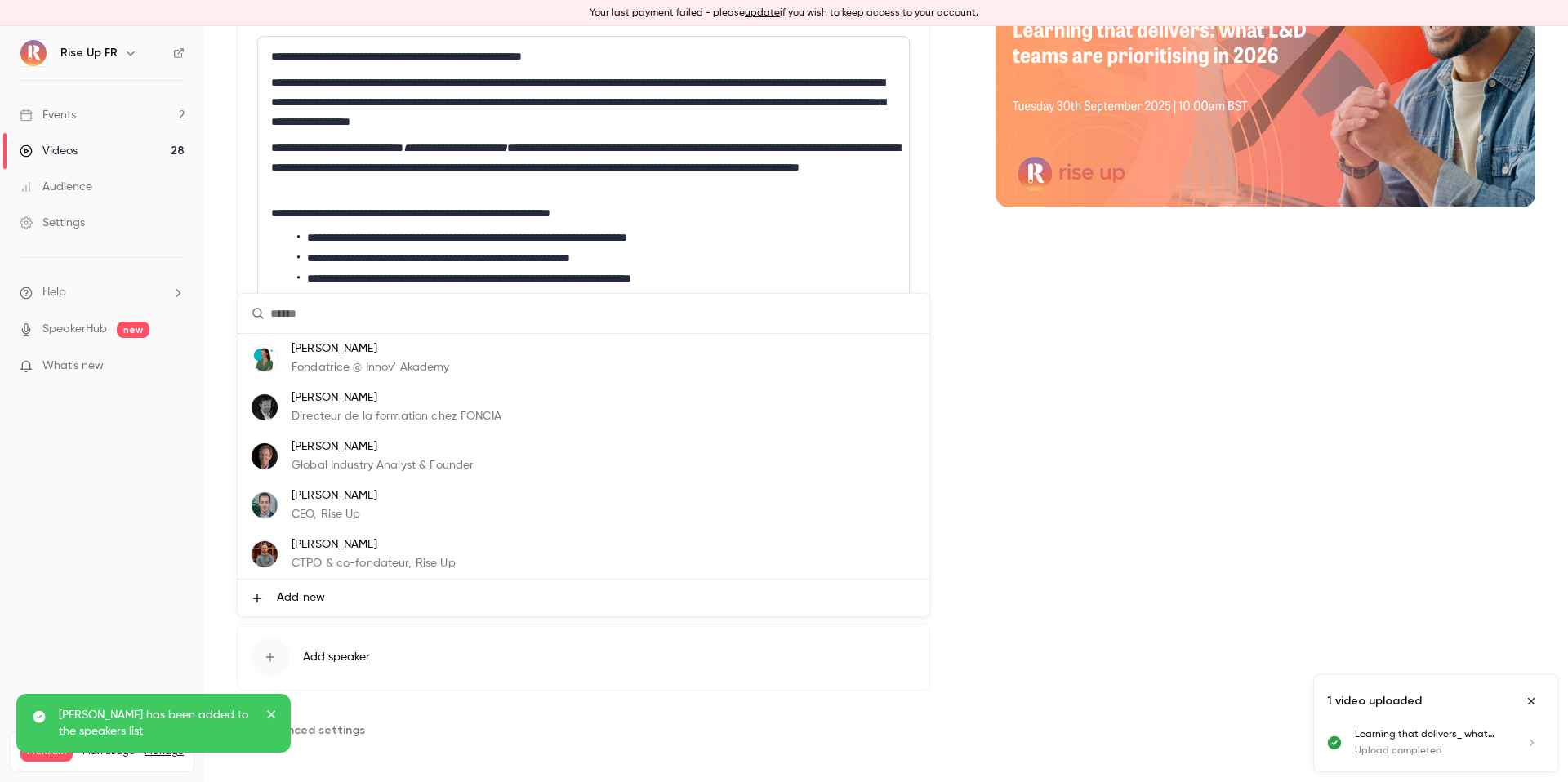
click at [314, 586] on li "Add new" at bounding box center [583, 598] width 692 height 37
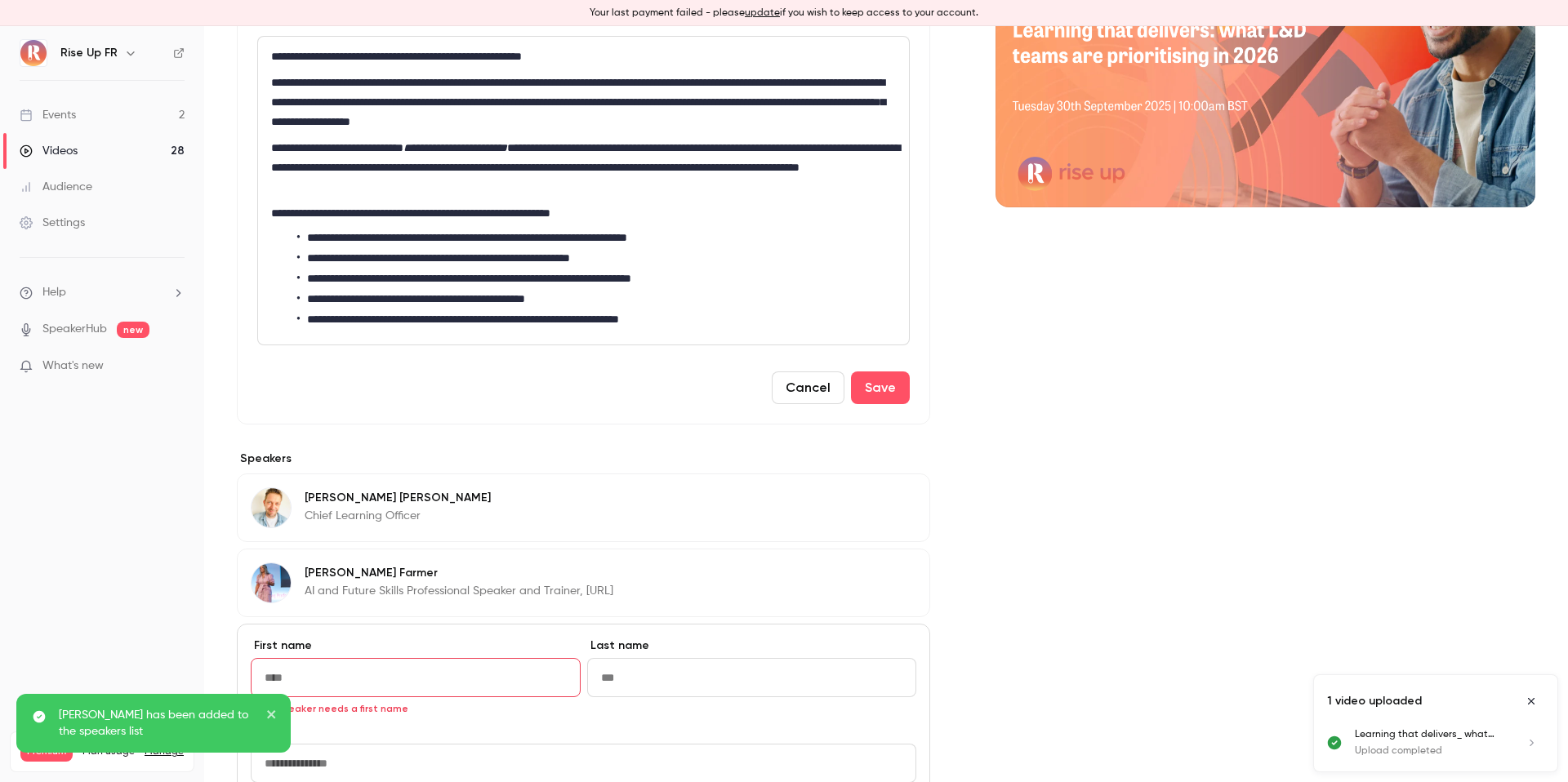
scroll to position [628, 0]
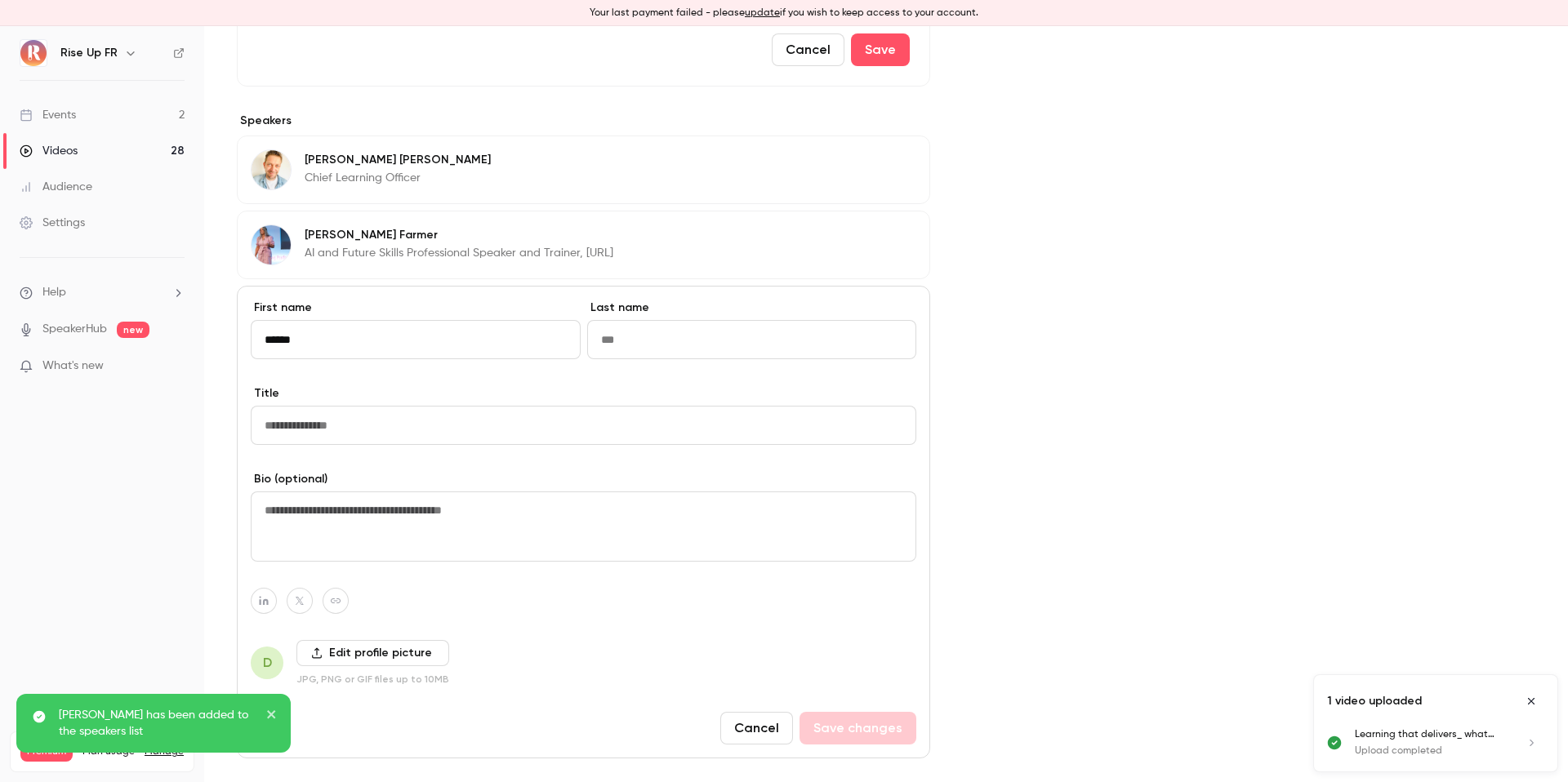
type input "******"
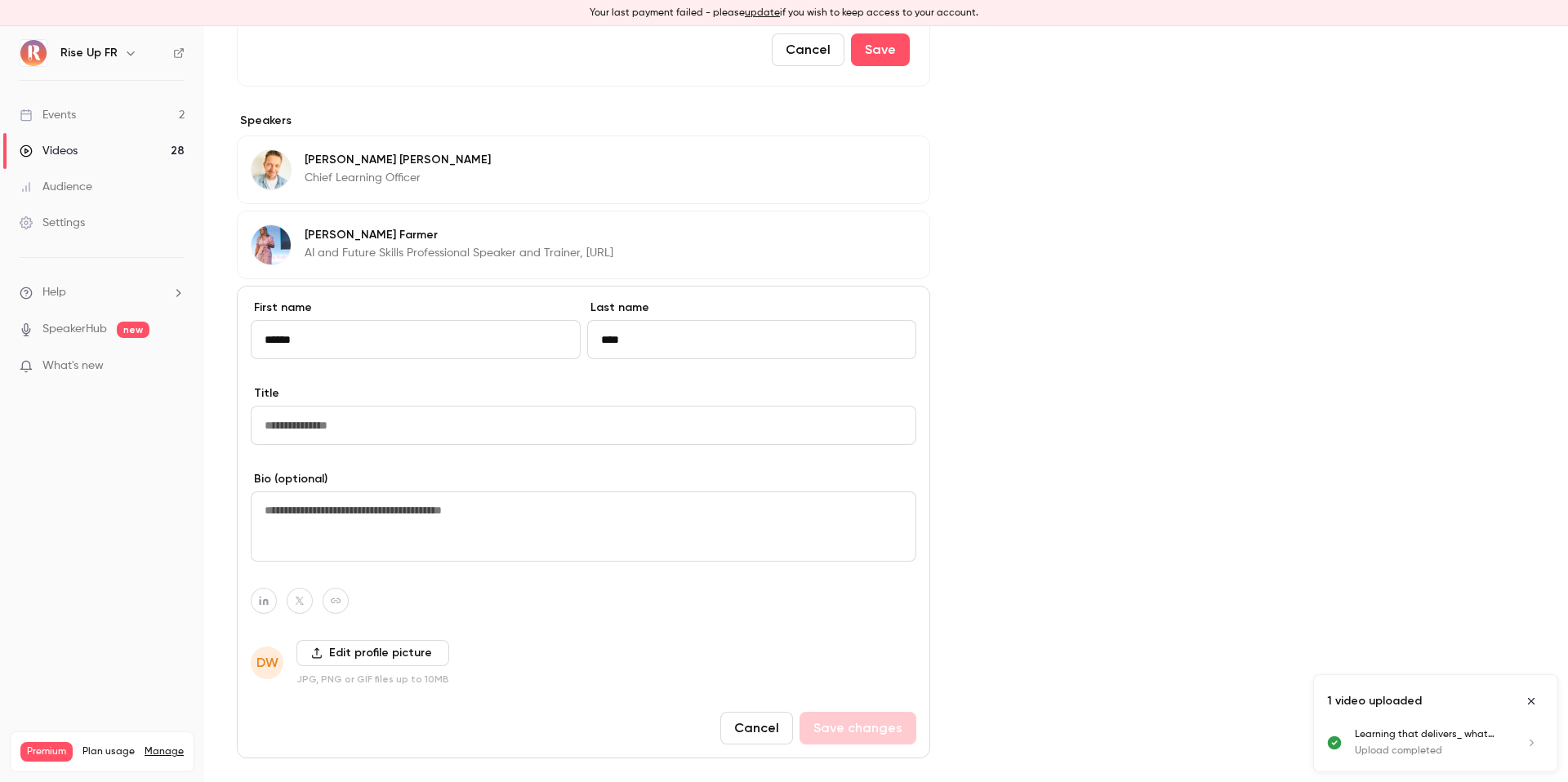
type input "****"
click at [355, 650] on label "Edit profile picture" at bounding box center [372, 653] width 152 height 26
click at [0, 0] on input "Edit profile picture" at bounding box center [0, 0] width 0 height 0
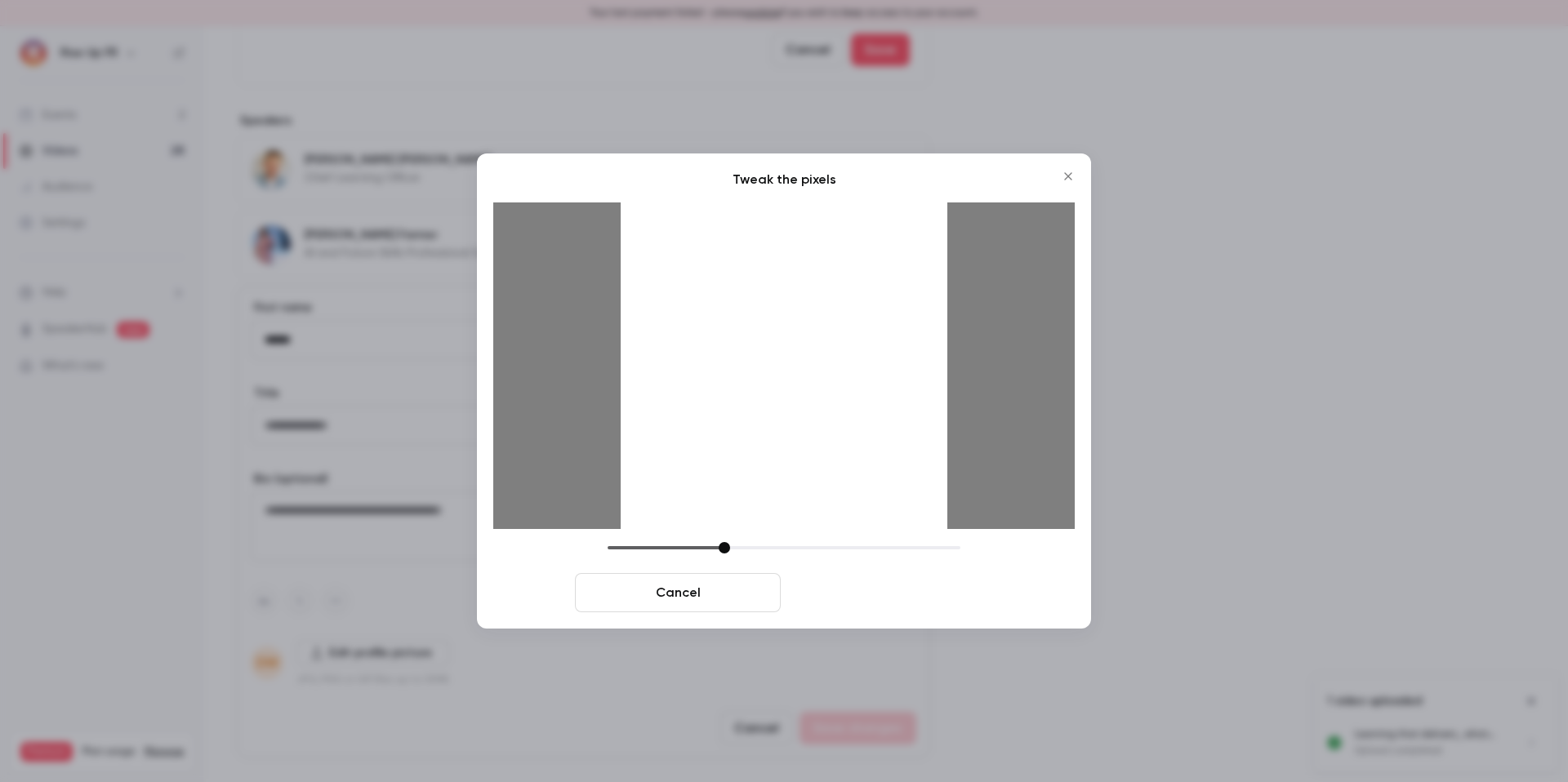
click at [886, 585] on button "Crop and save" at bounding box center [890, 592] width 206 height 39
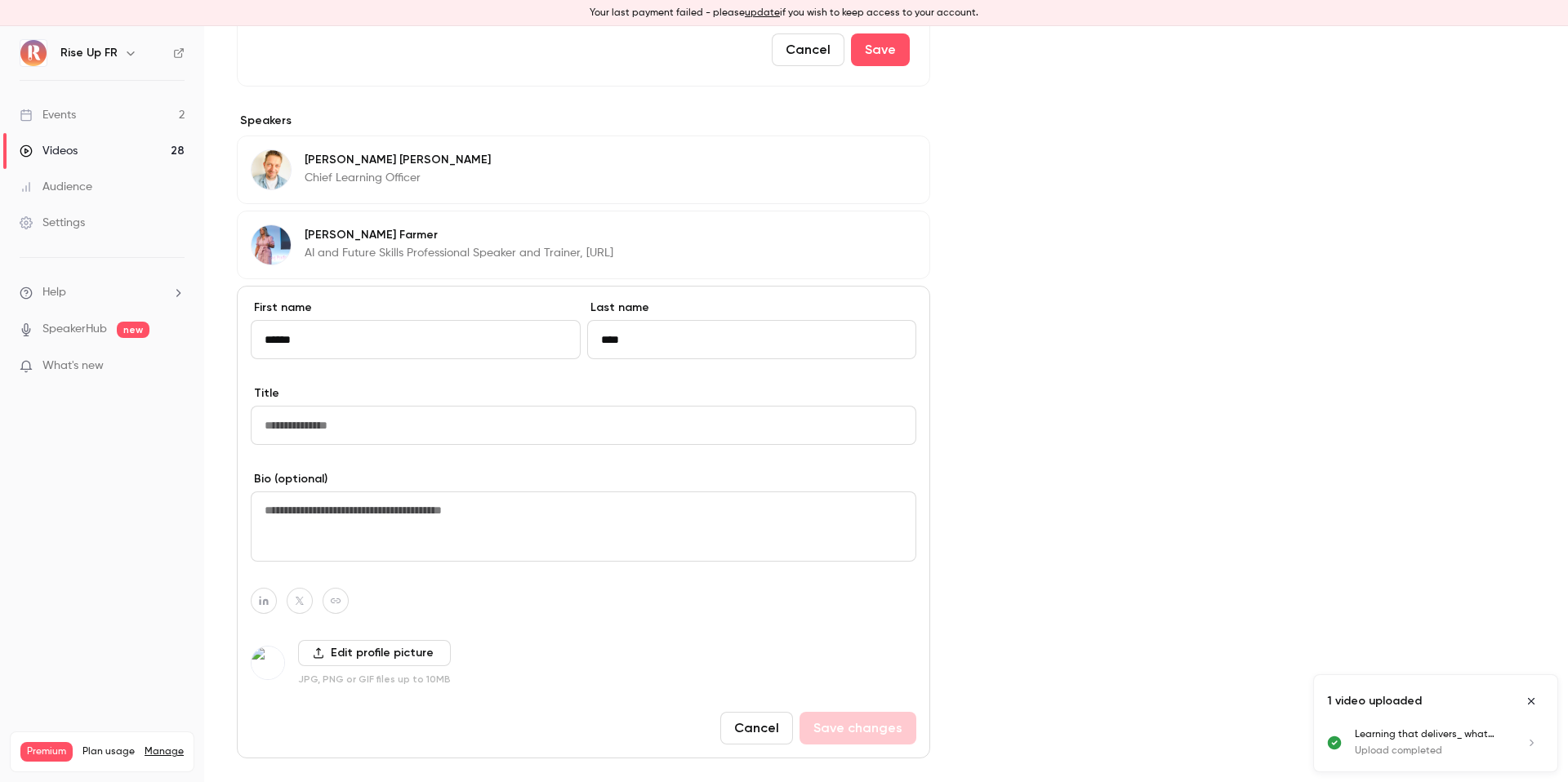
click at [572, 398] on label "Title" at bounding box center [583, 394] width 666 height 17
click at [572, 406] on input "Title" at bounding box center [583, 425] width 666 height 39
paste input "**********"
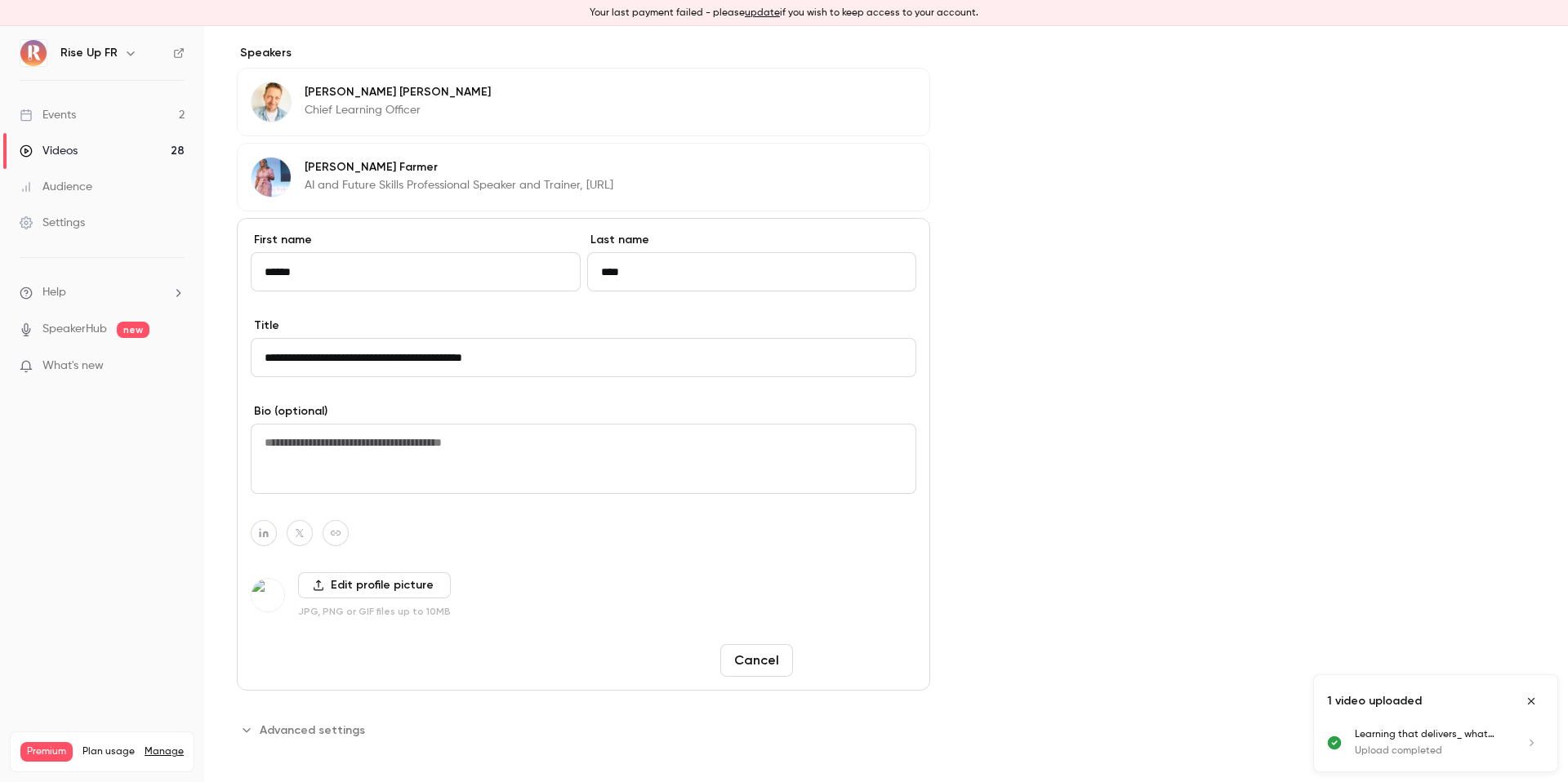
type input "**********"
click at [870, 668] on button "Save changes" at bounding box center [858, 660] width 117 height 32
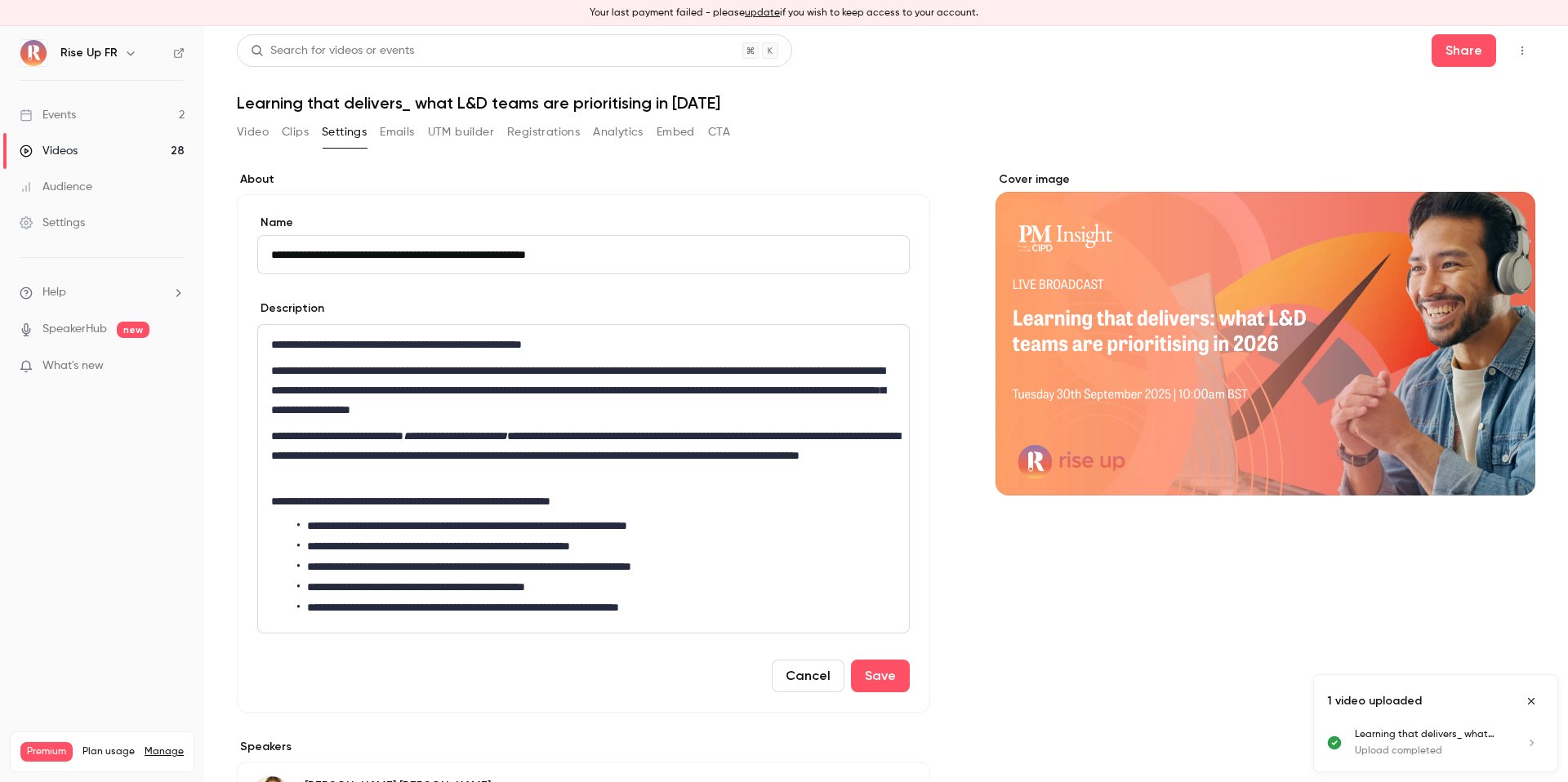
scroll to position [0, 0]
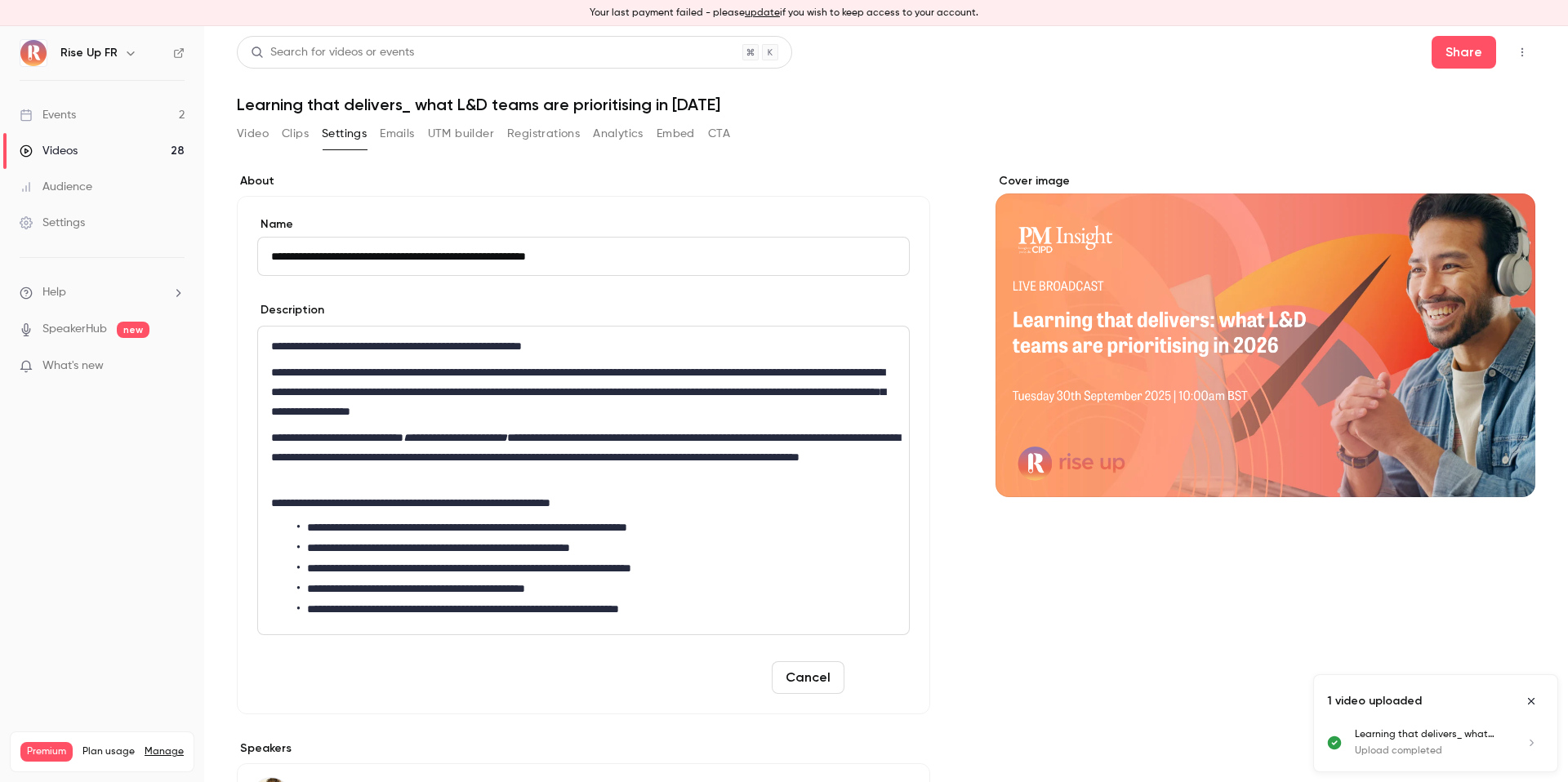
click at [892, 681] on button "Save" at bounding box center [881, 677] width 59 height 32
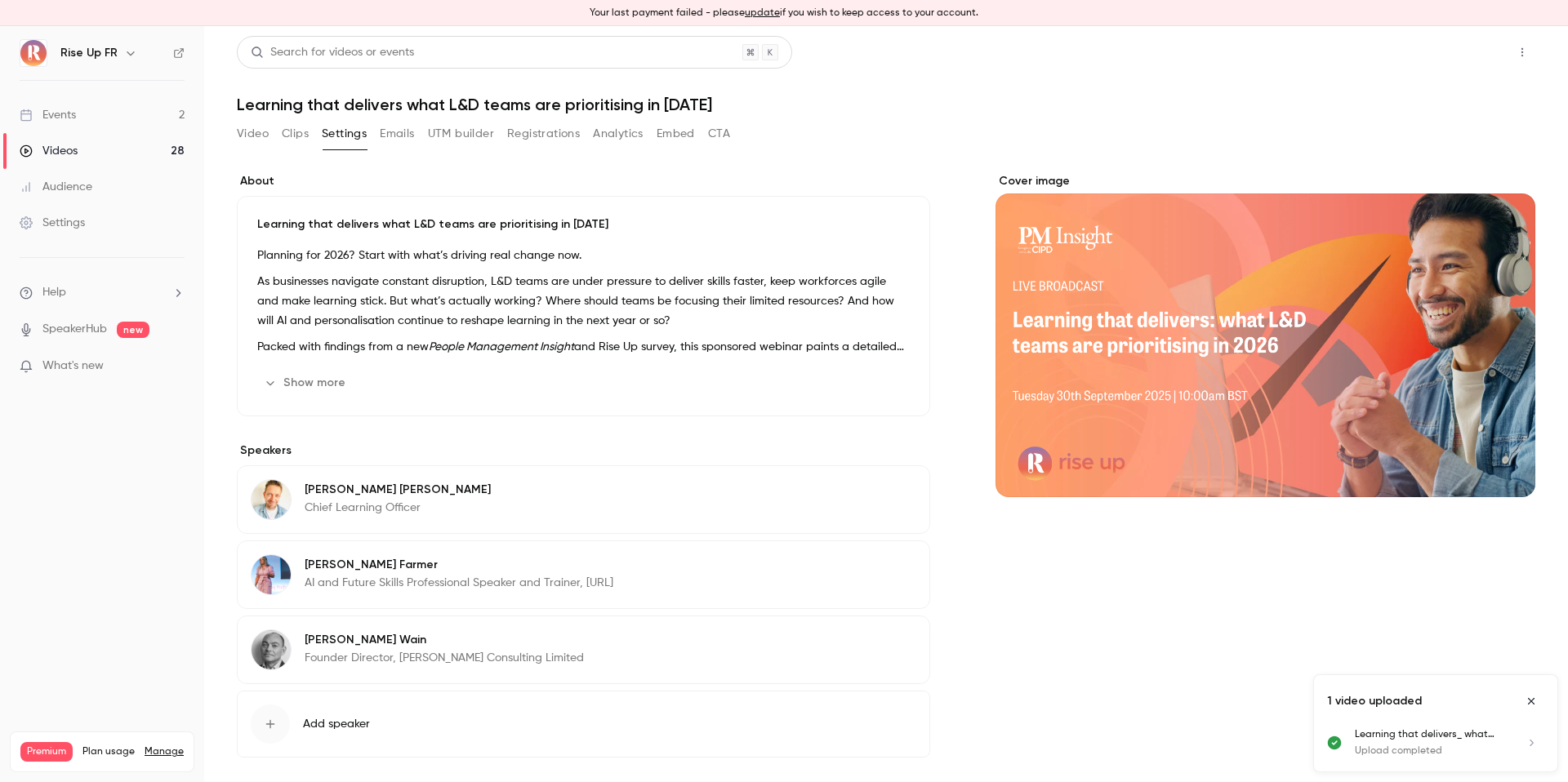
click at [1446, 49] on button "Share" at bounding box center [1464, 52] width 64 height 32
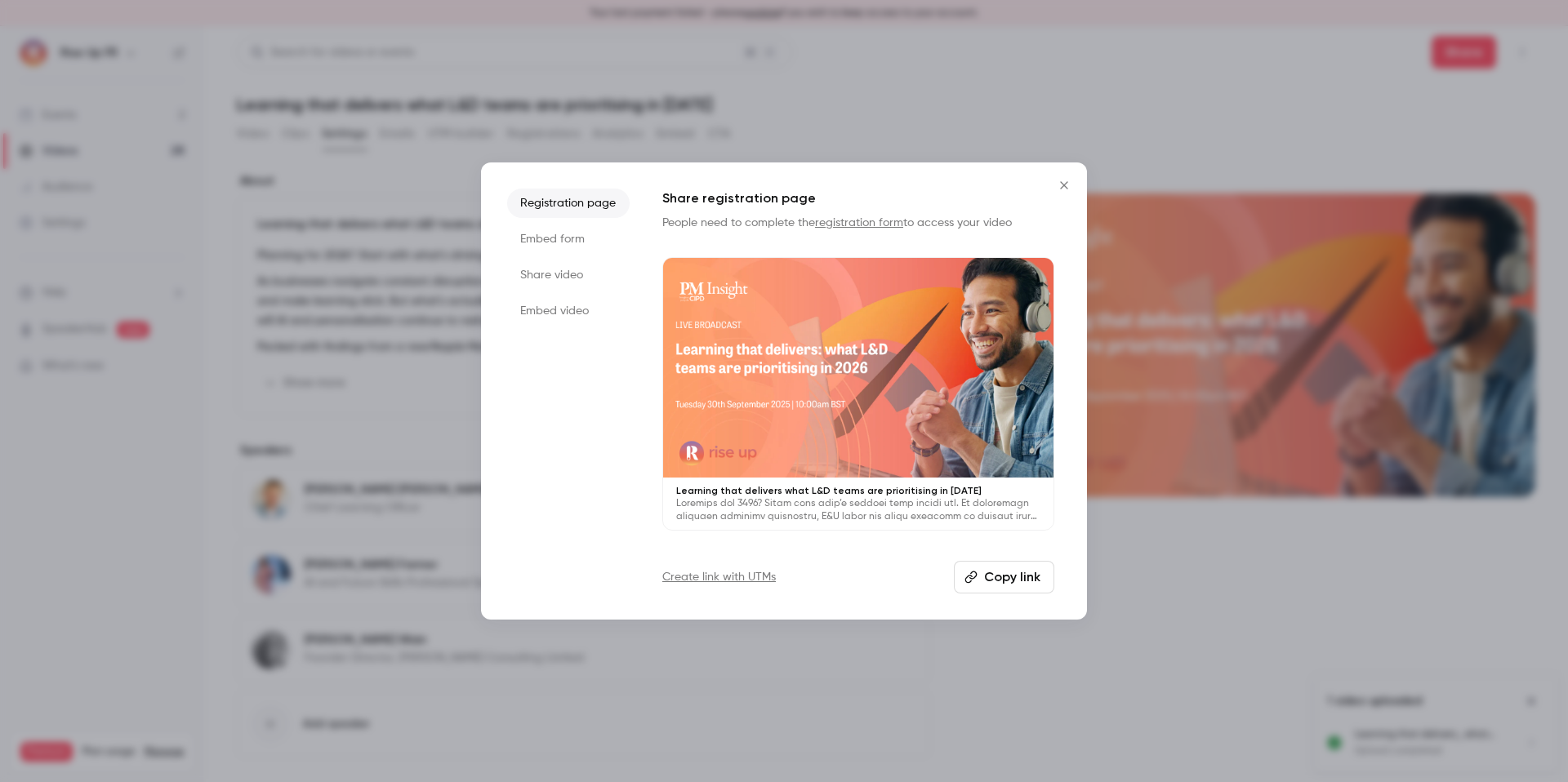
click at [559, 308] on li "Embed video" at bounding box center [568, 311] width 122 height 29
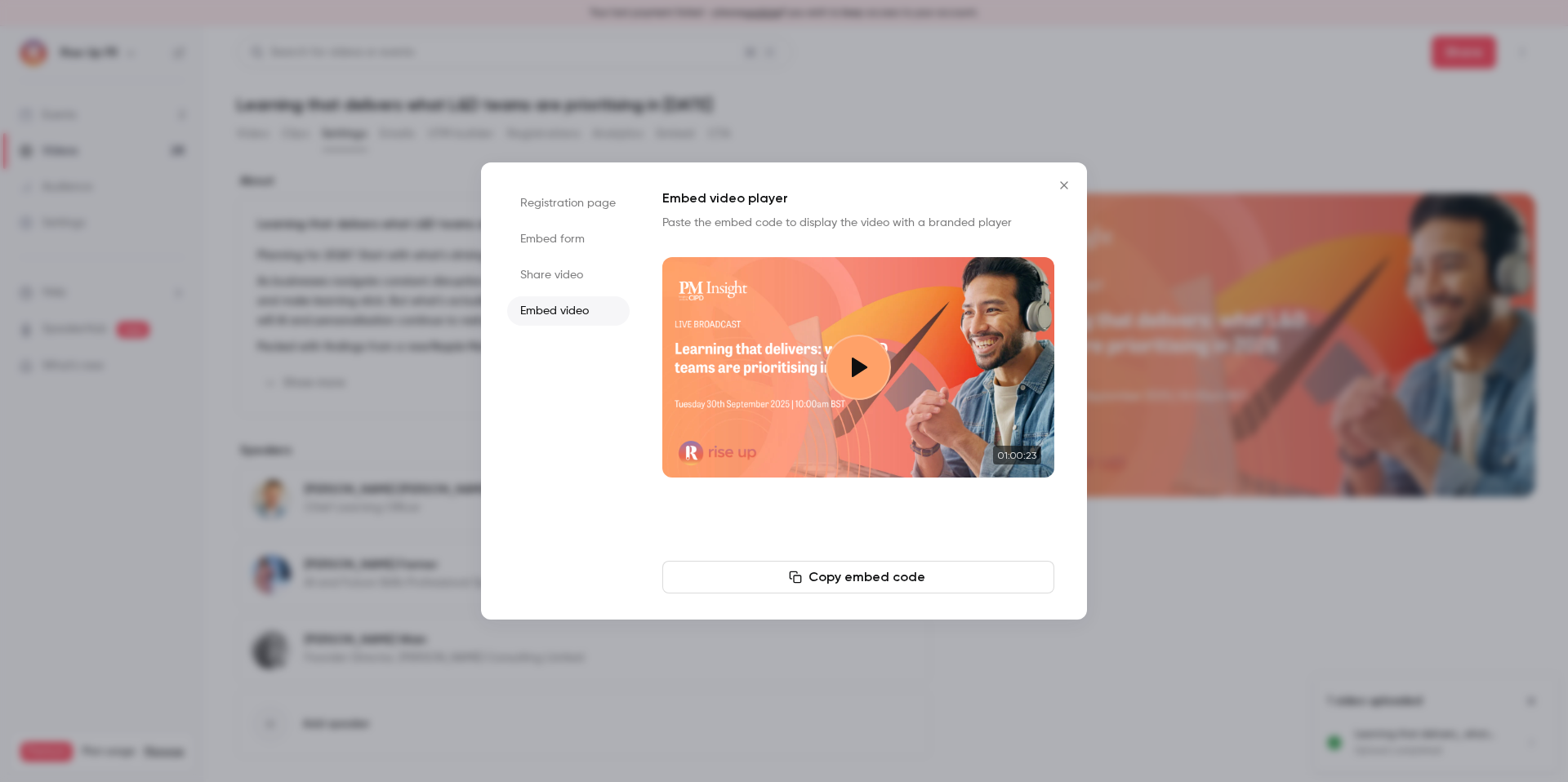
click at [557, 276] on li "Share video" at bounding box center [568, 275] width 122 height 29
click at [564, 237] on li "Embed form" at bounding box center [568, 239] width 122 height 29
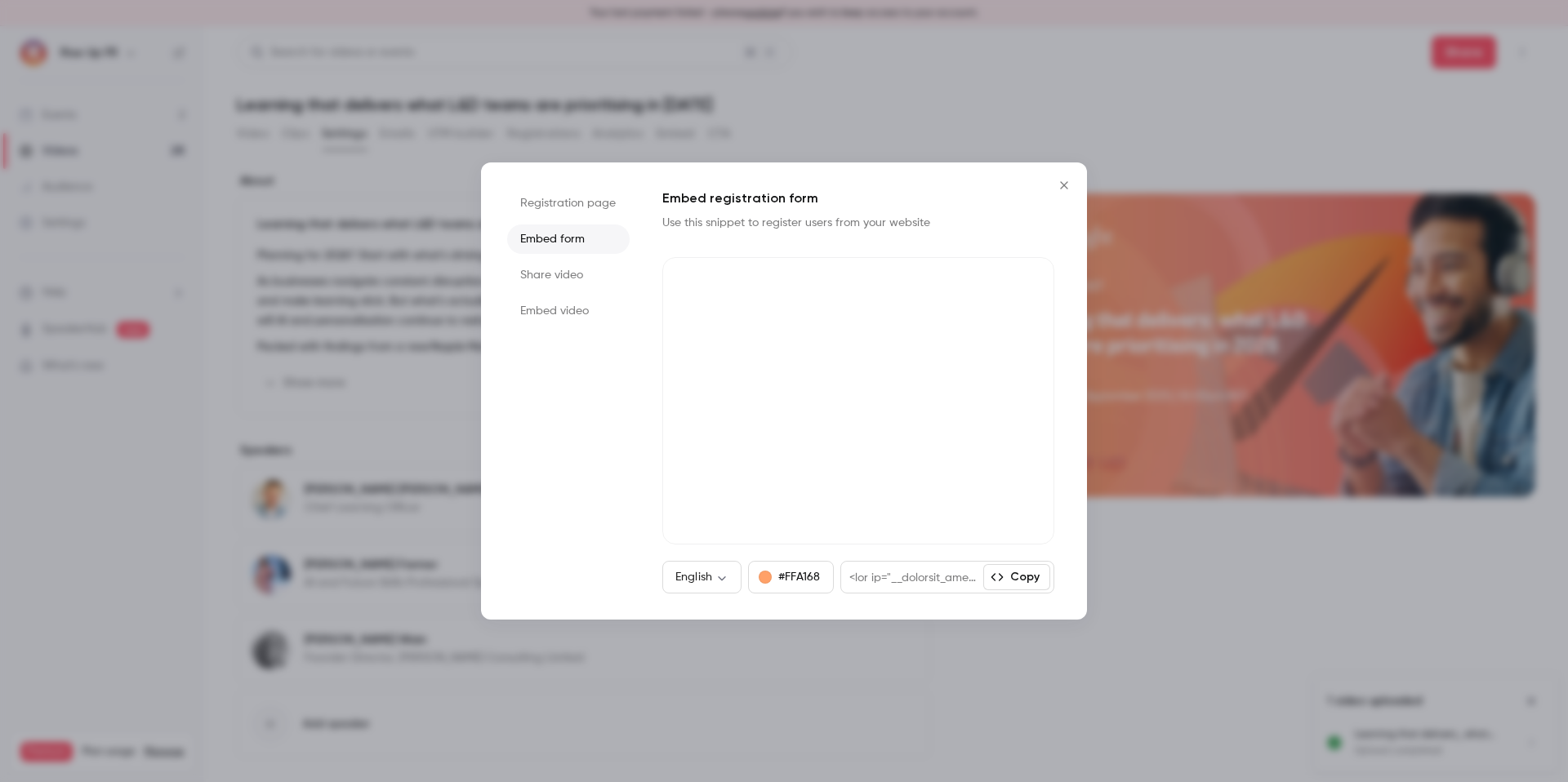
click at [564, 269] on li "Share video" at bounding box center [568, 275] width 122 height 29
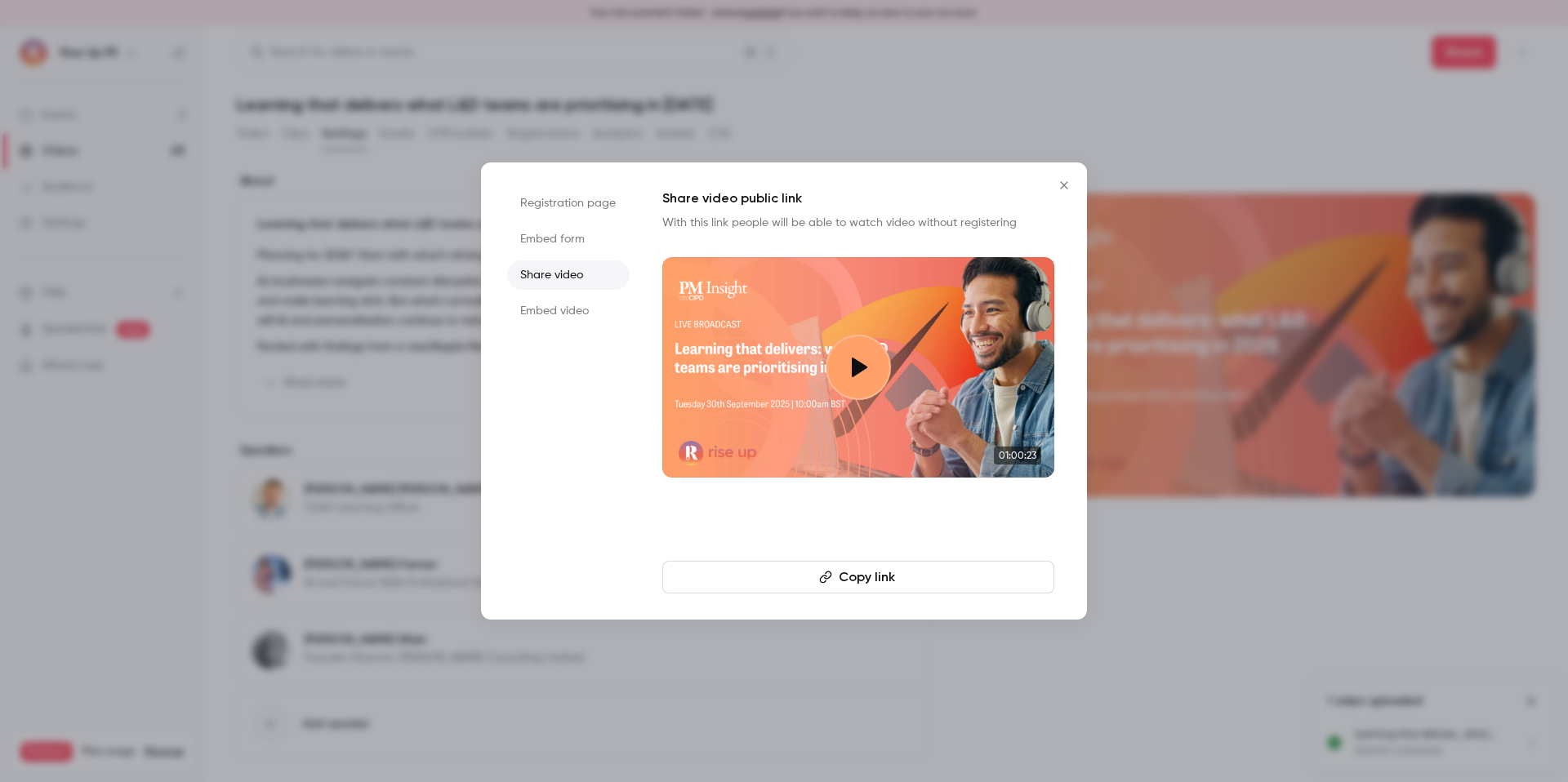
click at [570, 305] on li "Embed video" at bounding box center [568, 311] width 122 height 29
click at [856, 584] on button "Copy embed code" at bounding box center [858, 577] width 392 height 32
click at [901, 580] on button "Copy embed code" at bounding box center [858, 577] width 392 height 32
click at [580, 269] on li "Share video" at bounding box center [568, 275] width 122 height 29
click at [592, 198] on li "Registration page" at bounding box center [568, 202] width 122 height 29
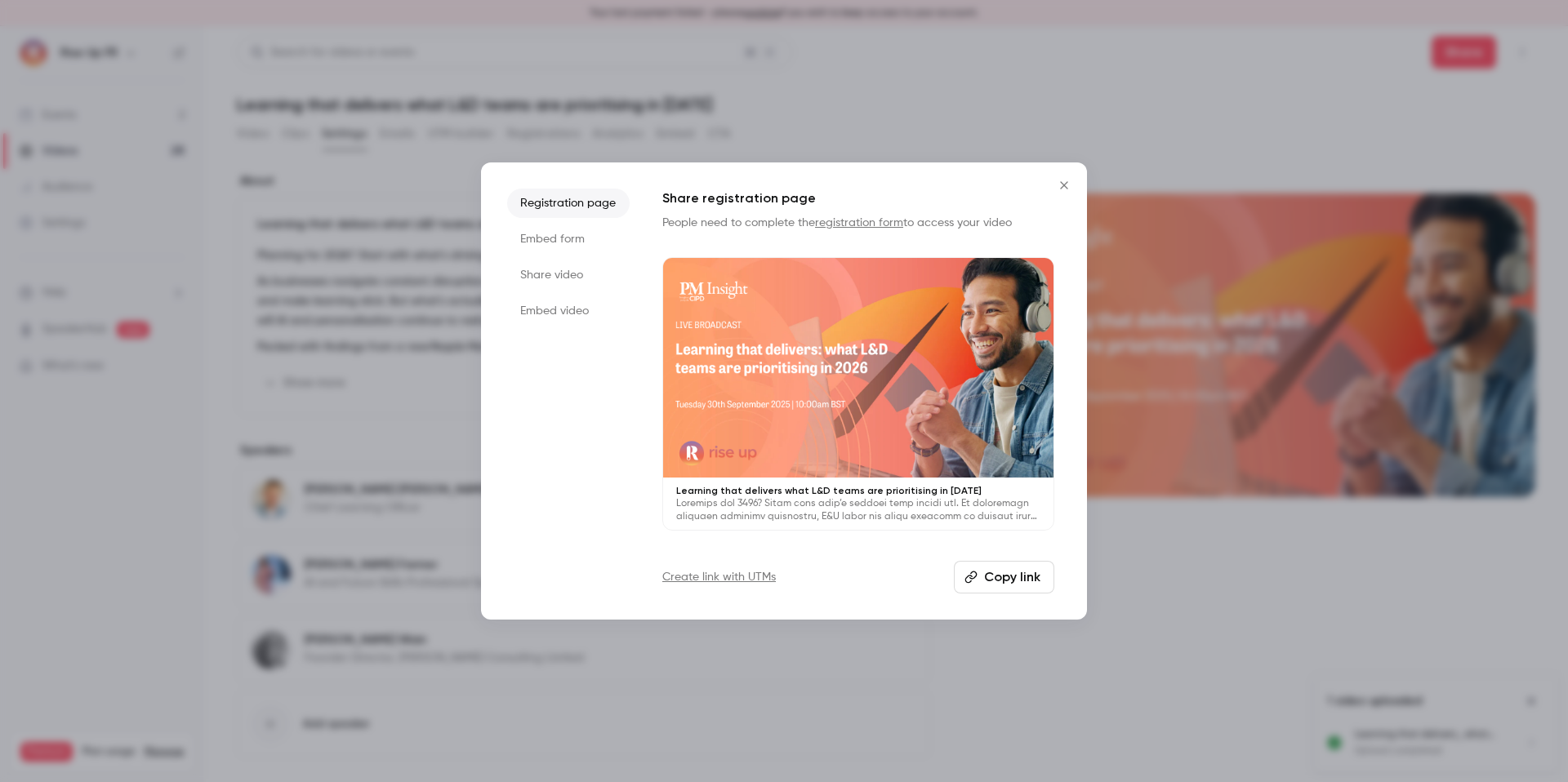
click at [577, 233] on li "Embed form" at bounding box center [568, 239] width 122 height 29
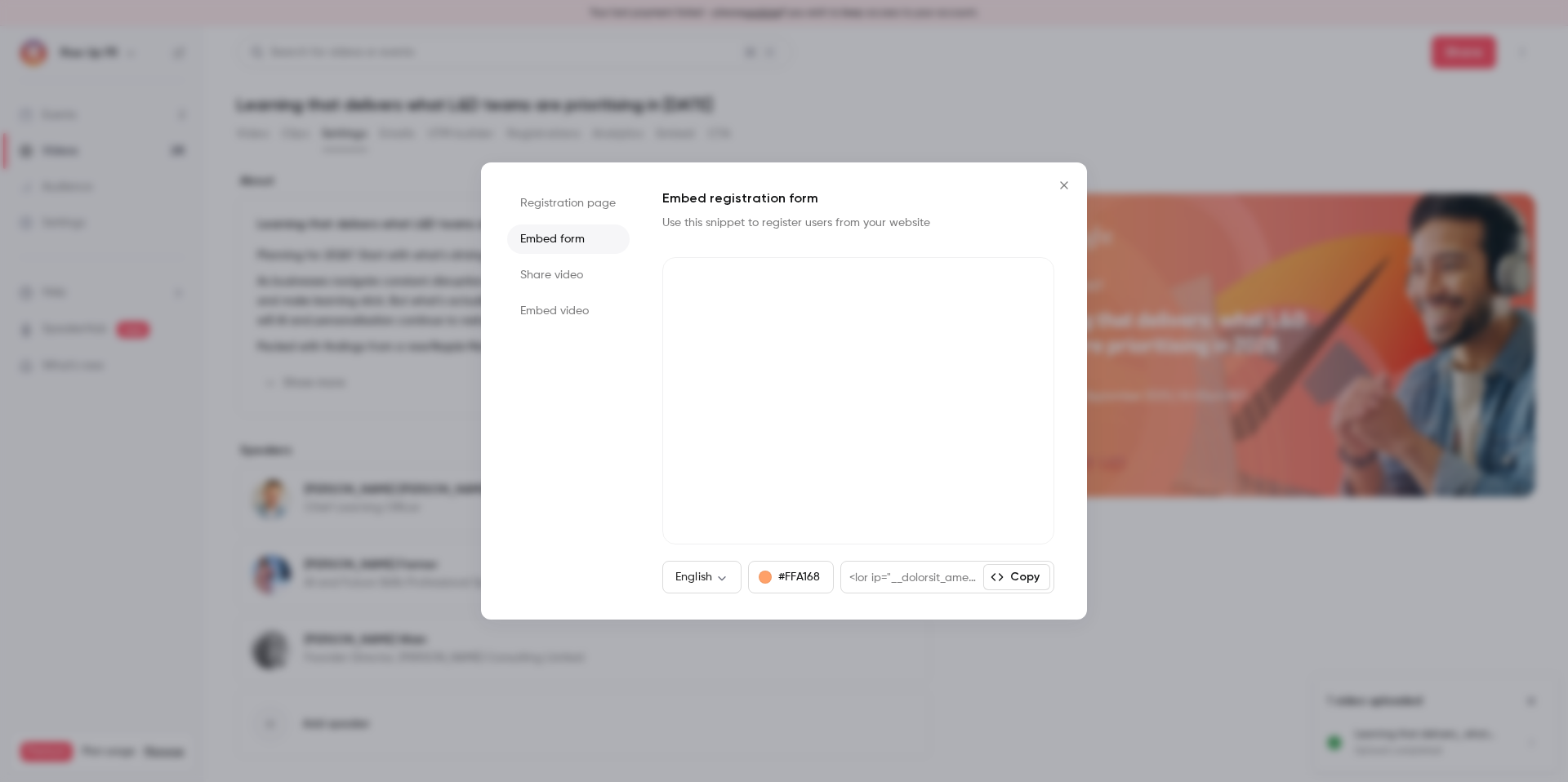
click at [581, 270] on li "Share video" at bounding box center [568, 275] width 122 height 29
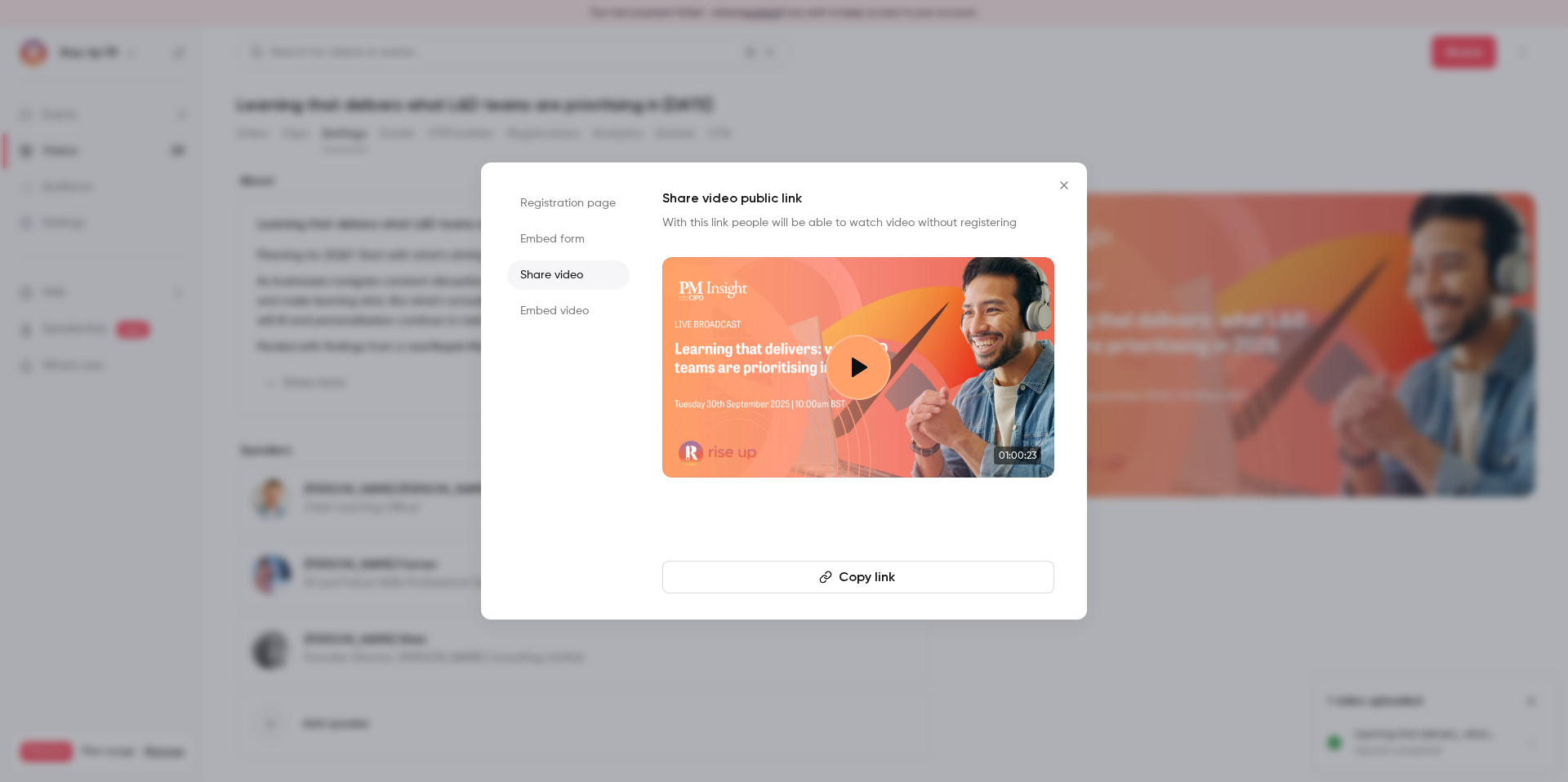
click at [866, 575] on button "Copy link" at bounding box center [858, 577] width 392 height 32
click at [1069, 183] on icon "Close" at bounding box center [1065, 186] width 20 height 13
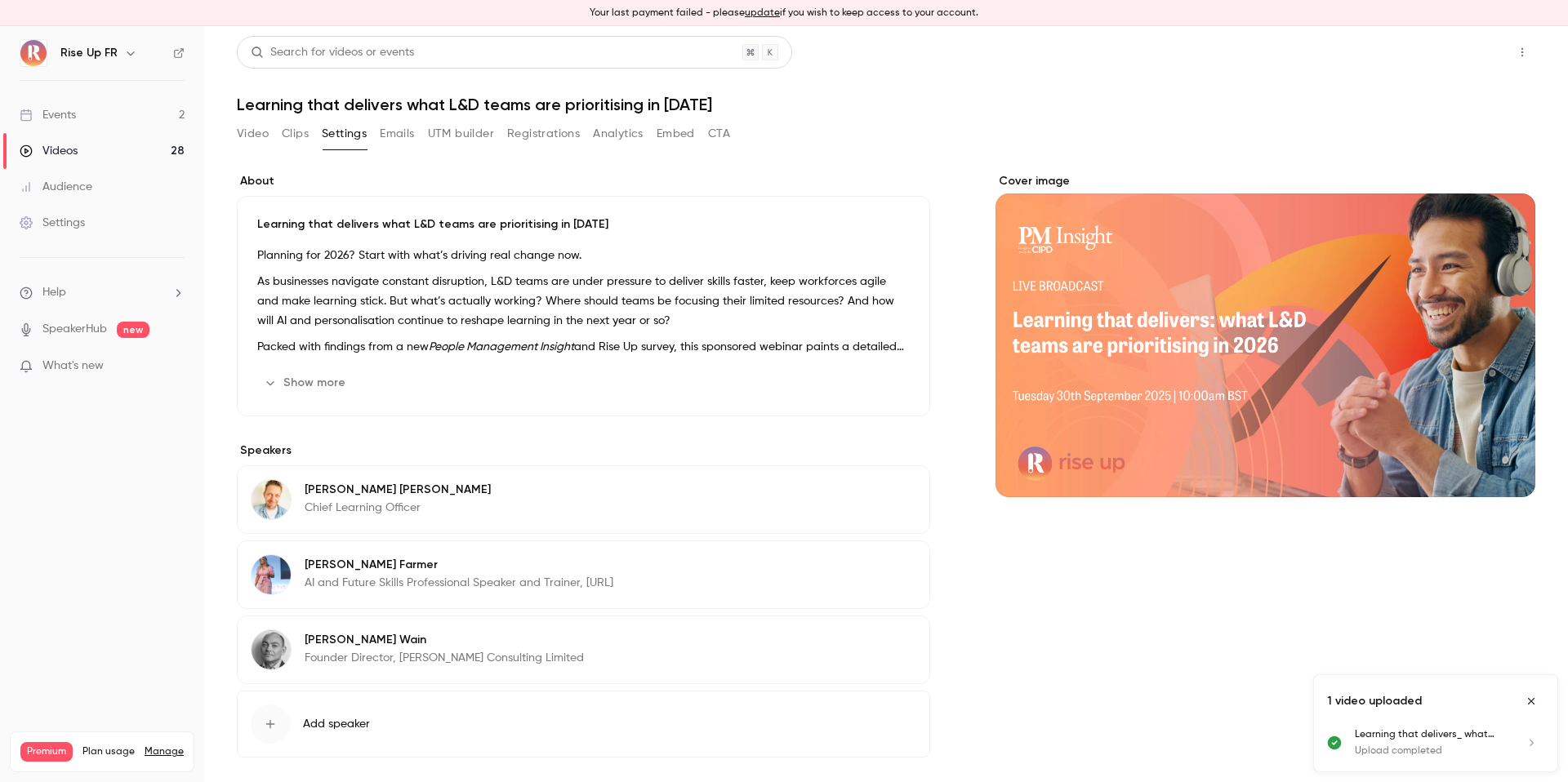
click at [1466, 58] on button "Share" at bounding box center [1464, 52] width 64 height 32
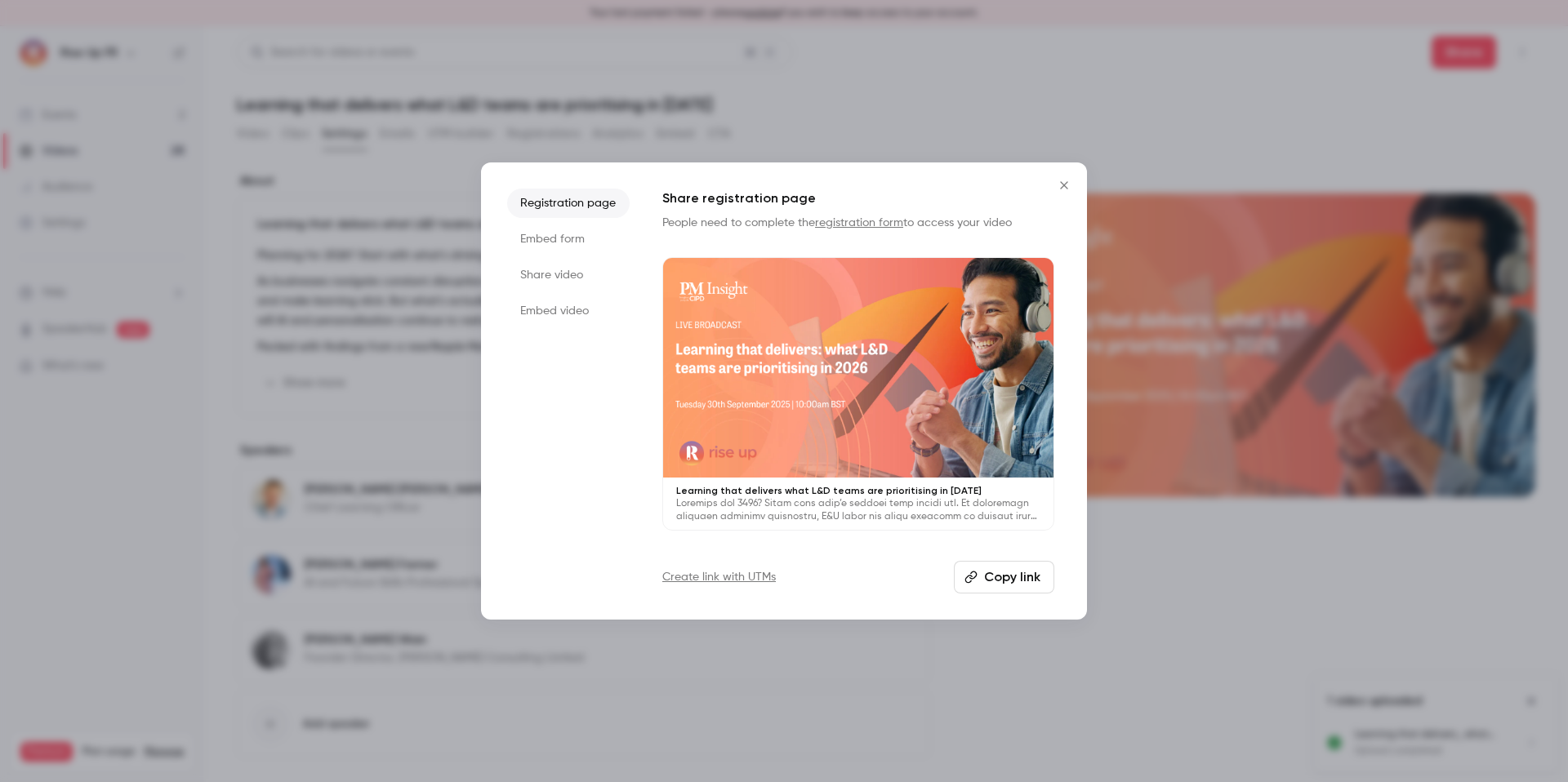
click at [1063, 194] on button "Close" at bounding box center [1064, 185] width 32 height 32
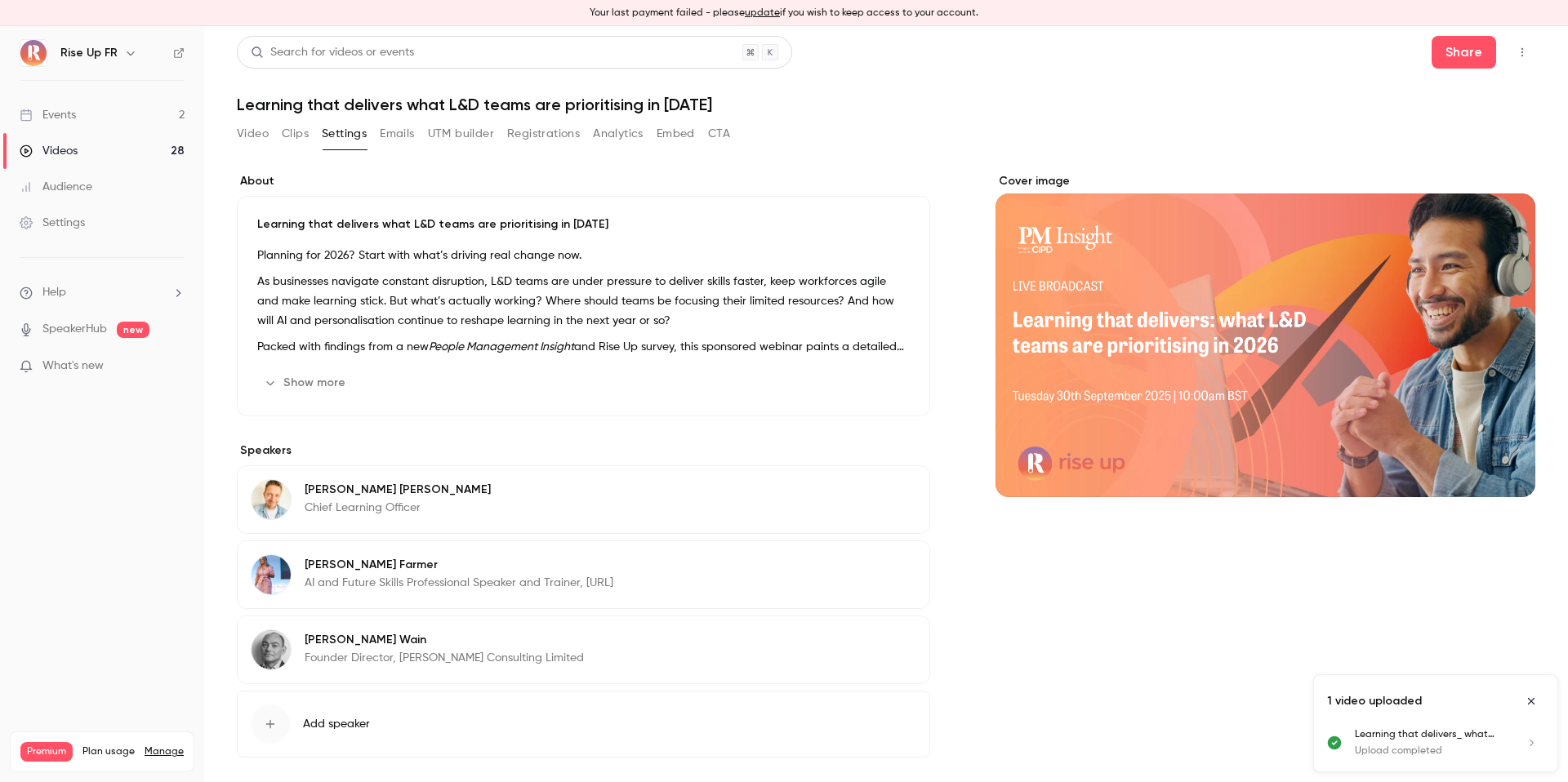
click at [255, 136] on button "Video" at bounding box center [252, 133] width 32 height 26
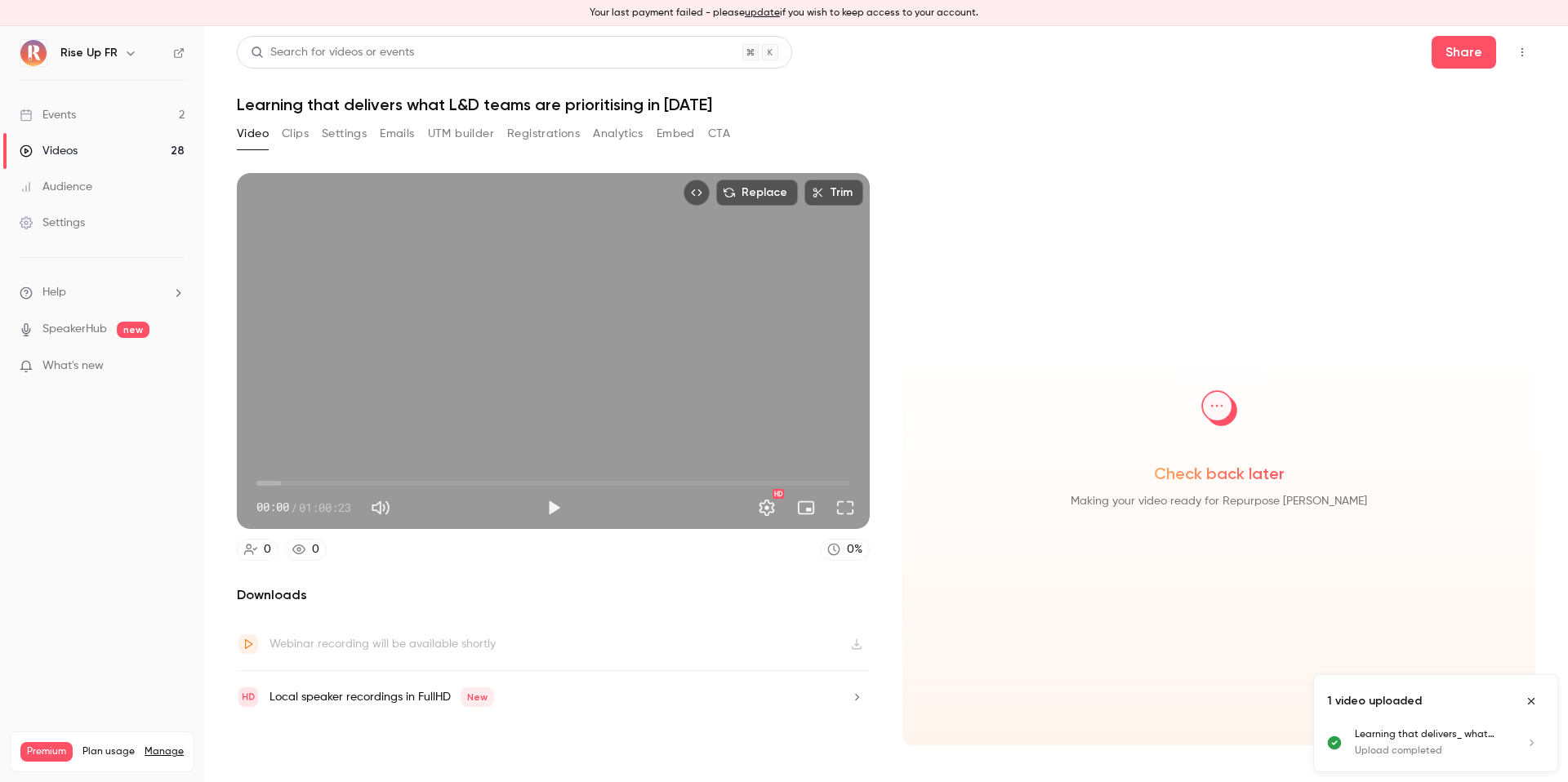
click at [143, 146] on link "Videos 28" at bounding box center [102, 151] width 204 height 36
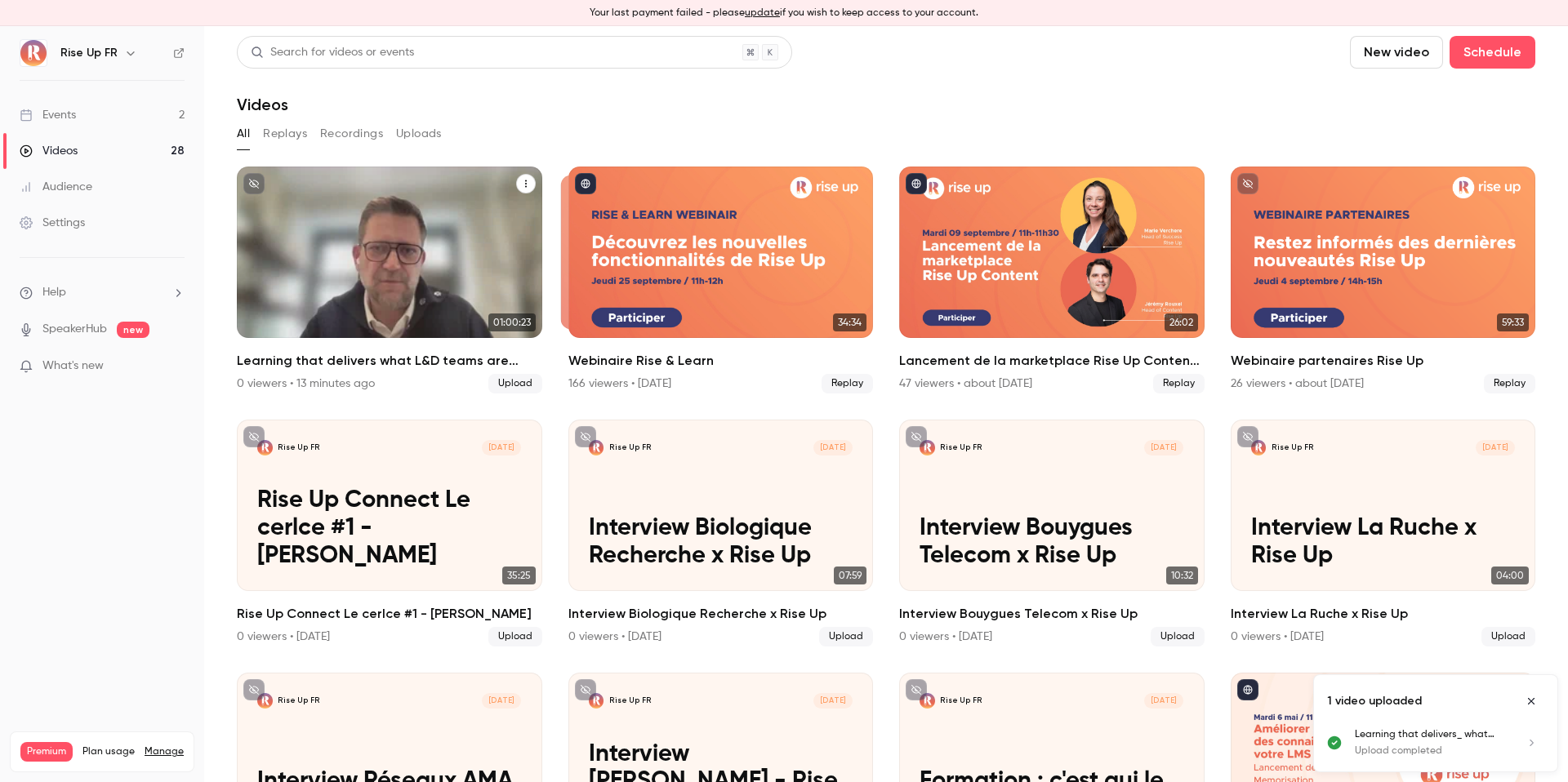
click at [525, 182] on icon "Learning that delivers what L&D teams are prioritising in 2026" at bounding box center [526, 184] width 10 height 10
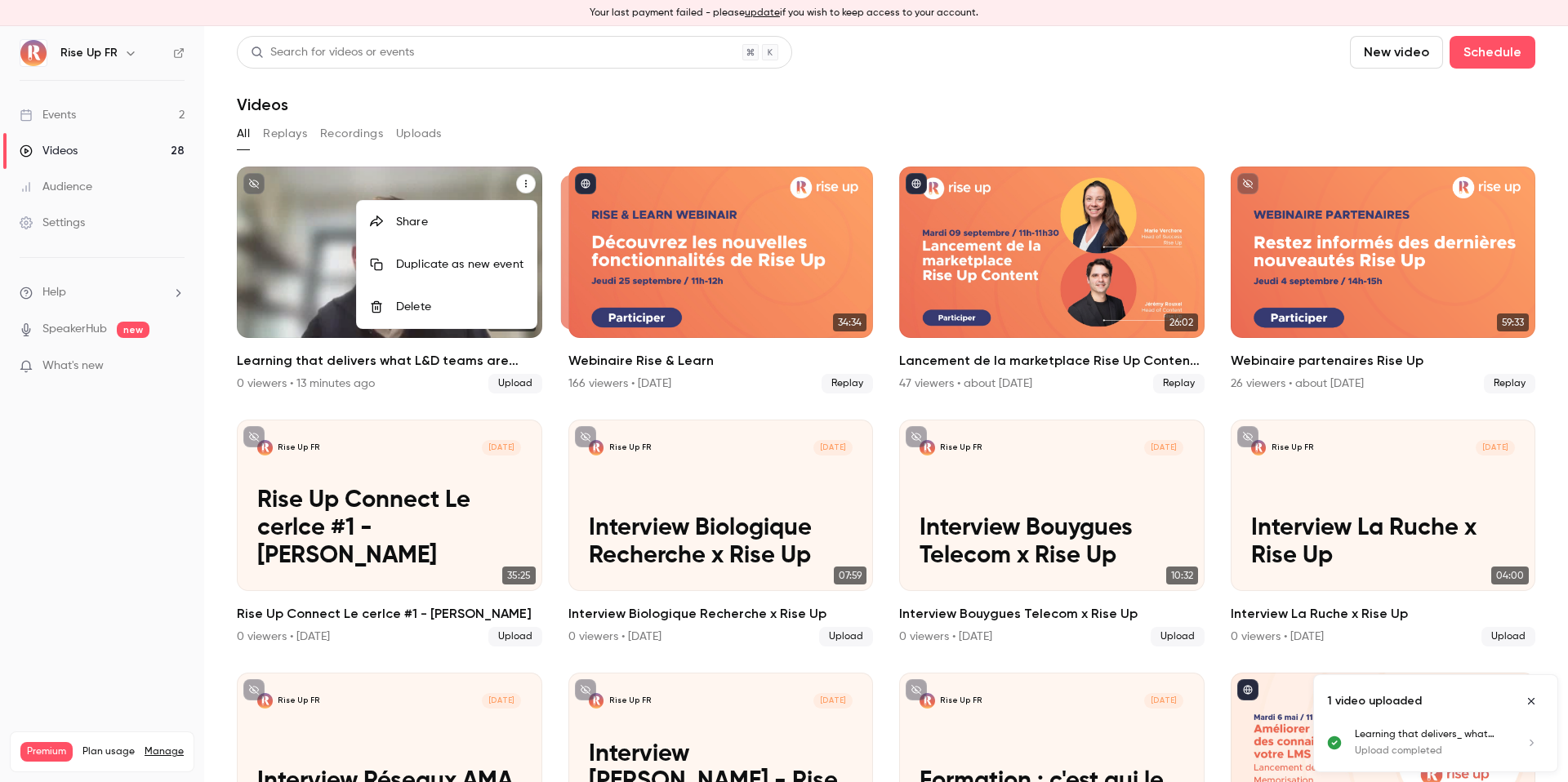
click at [458, 221] on div "Share" at bounding box center [459, 222] width 127 height 17
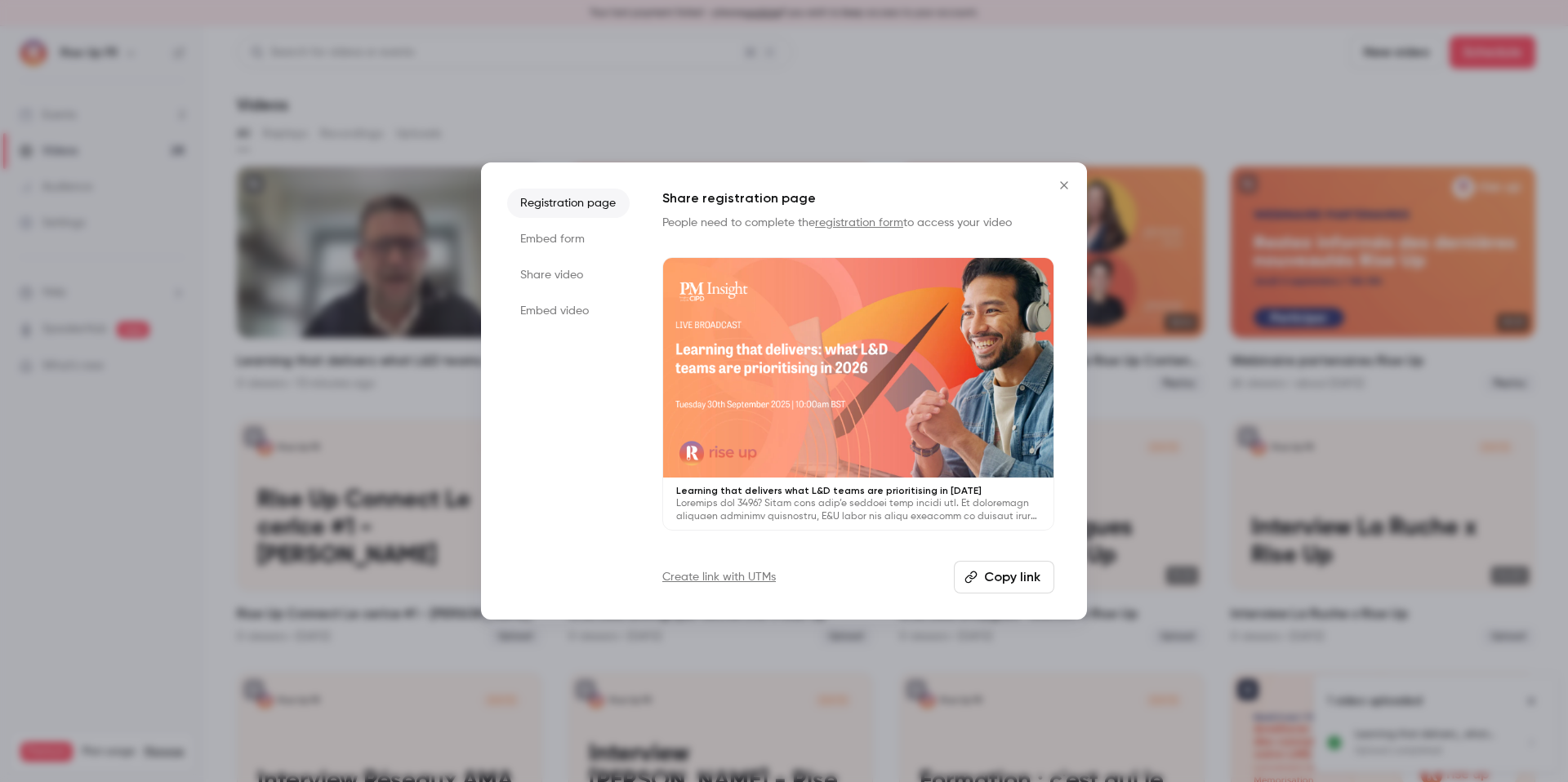
click at [1063, 183] on icon "Close" at bounding box center [1065, 186] width 20 height 13
